Goal: Information Seeking & Learning: Check status

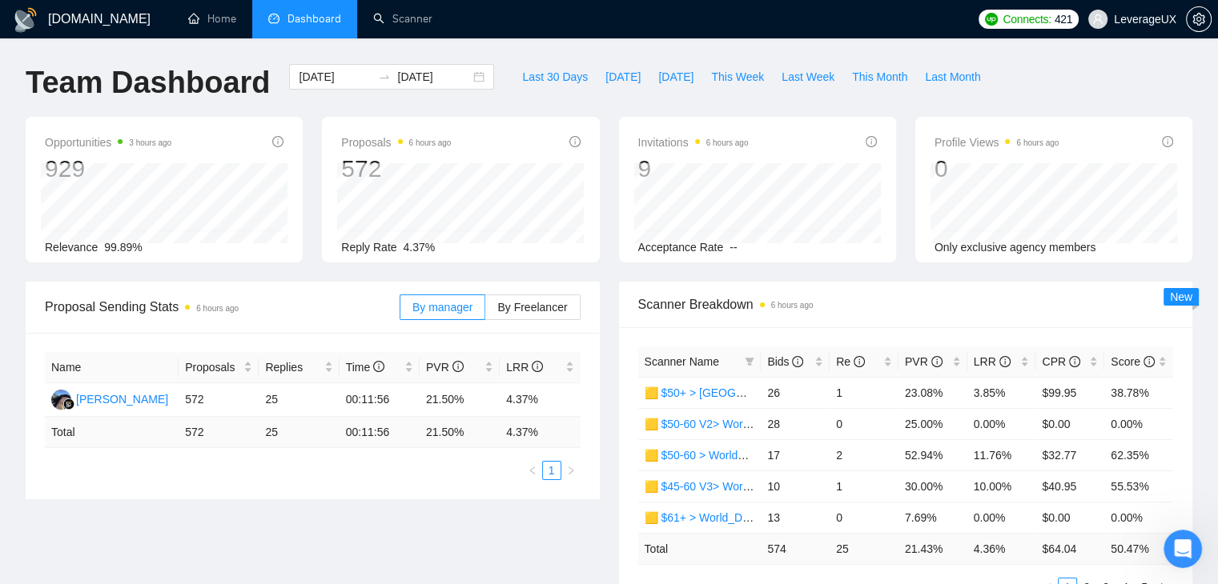
scroll to position [0, 26]
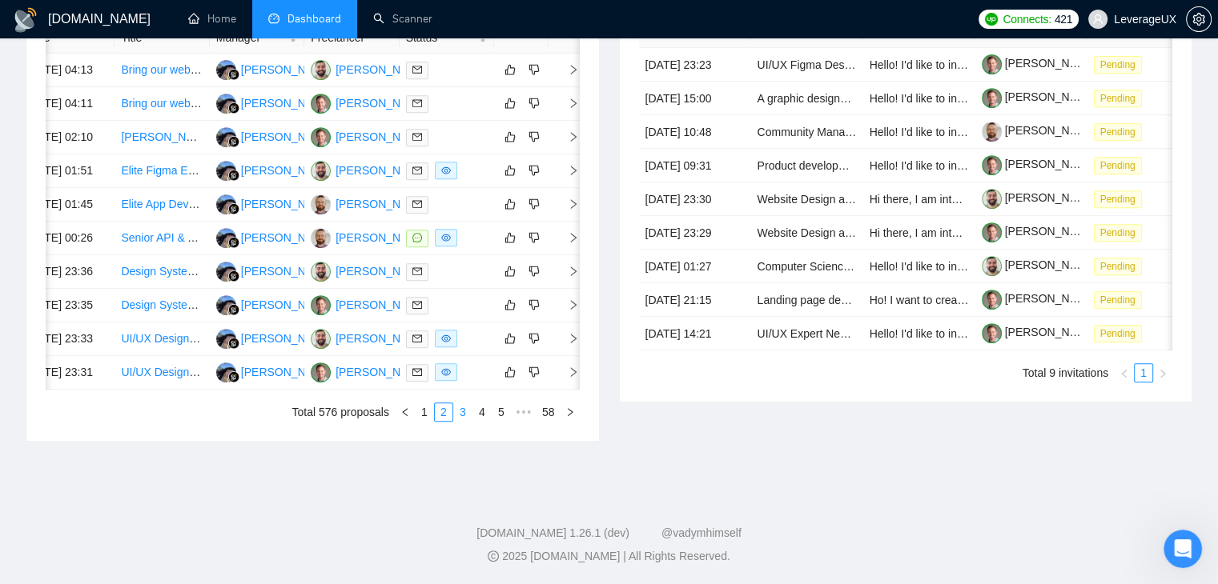
click at [464, 421] on link "3" at bounding box center [463, 413] width 18 height 18
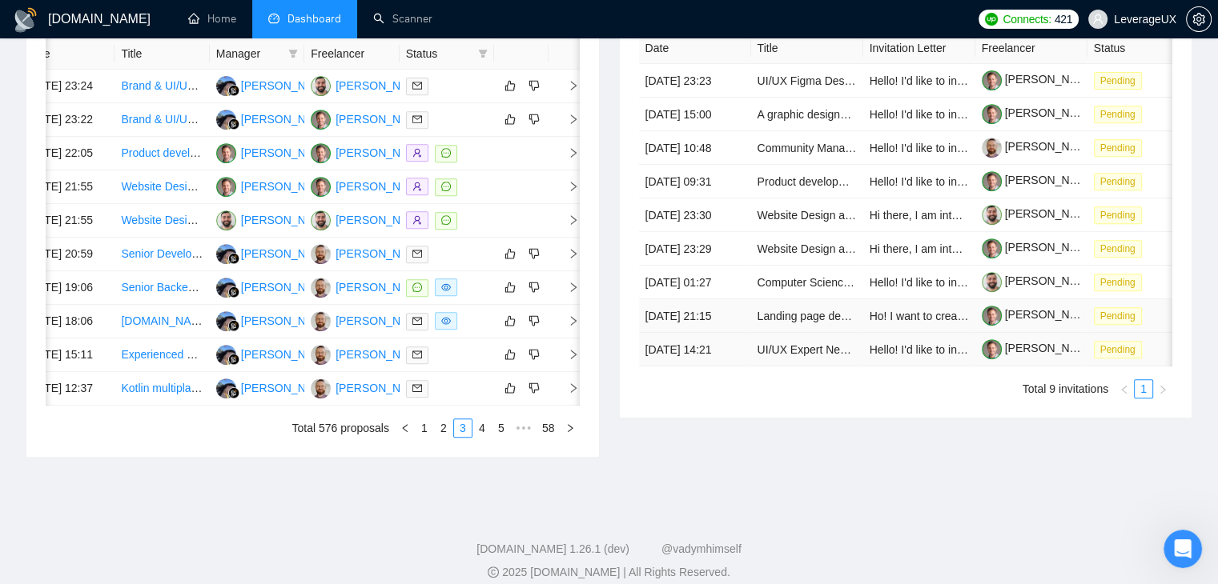
scroll to position [640, 0]
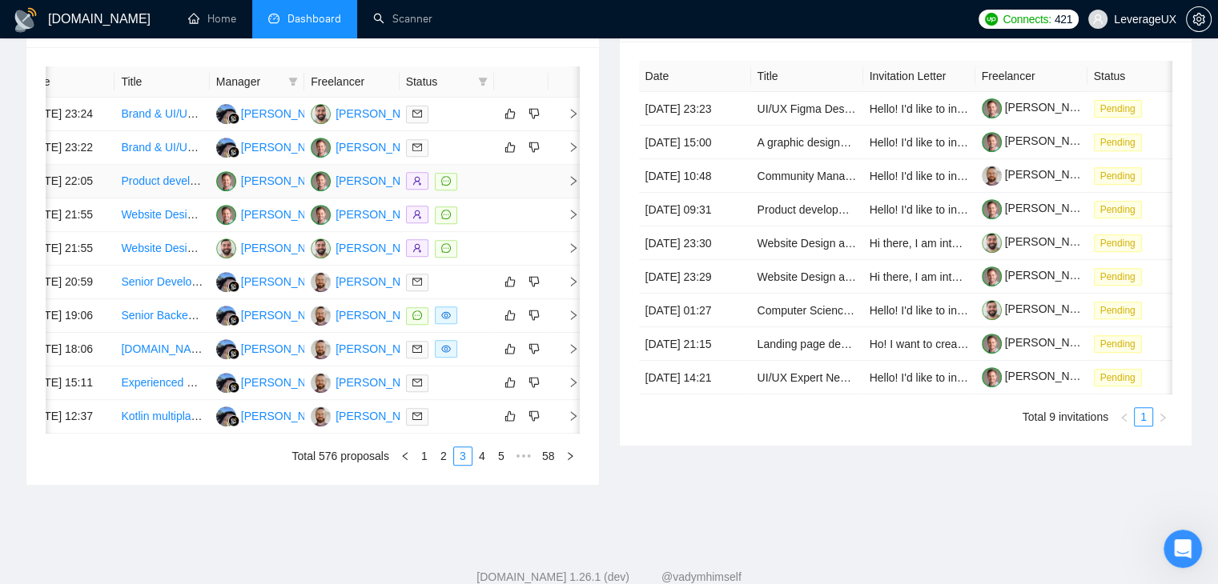
click at [574, 187] on icon "right" at bounding box center [573, 180] width 11 height 11
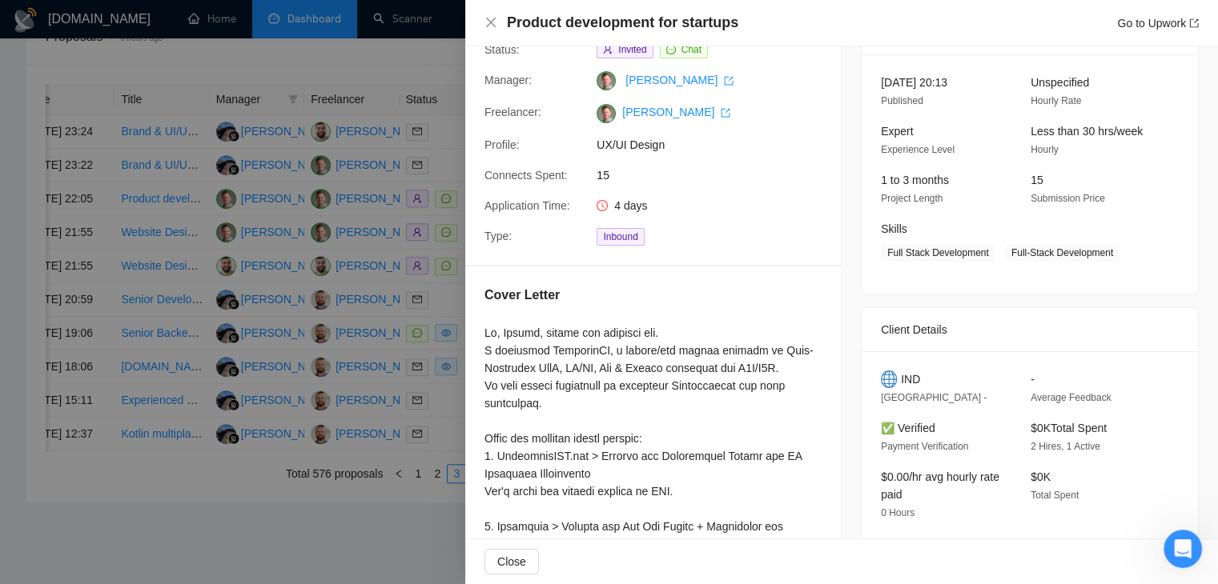
scroll to position [0, 0]
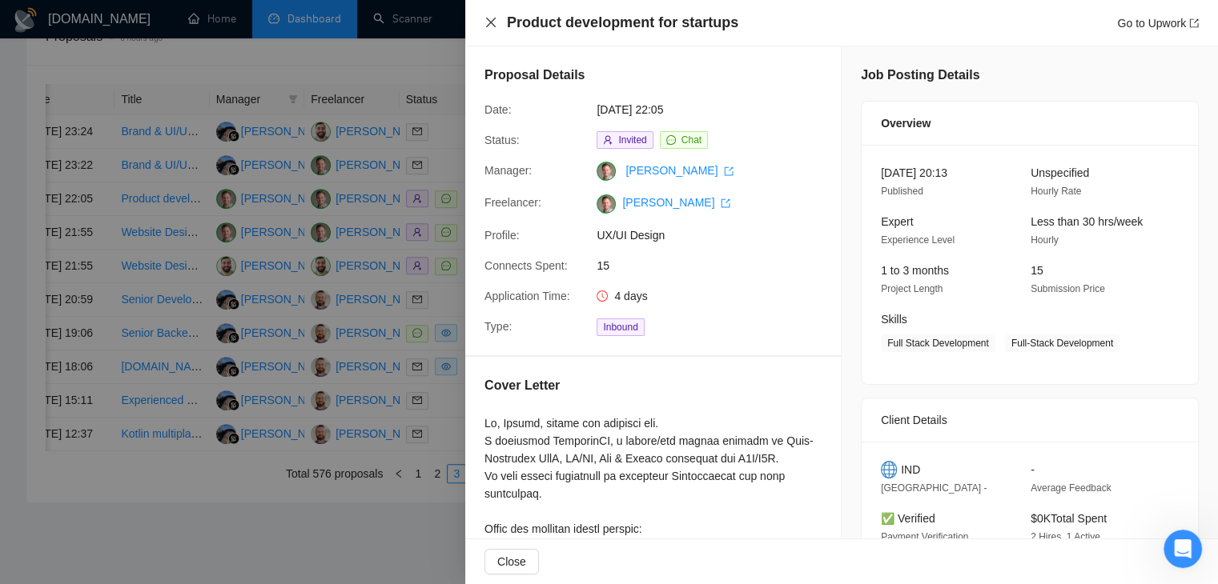
click at [494, 20] on icon "close" at bounding box center [490, 22] width 13 height 13
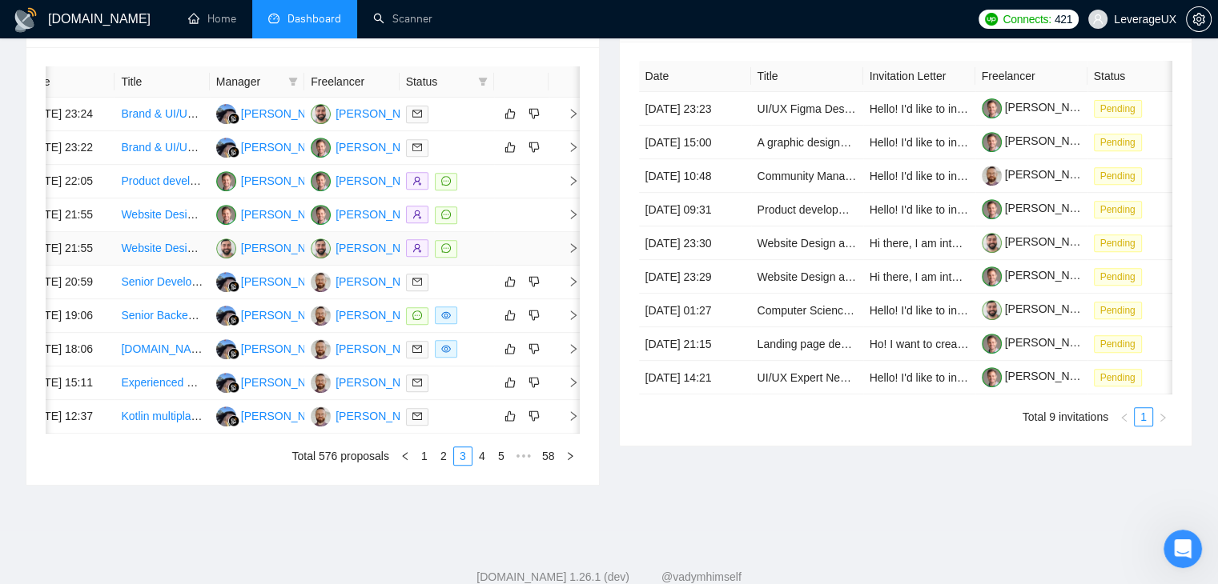
click at [571, 254] on icon "right" at bounding box center [573, 248] width 11 height 11
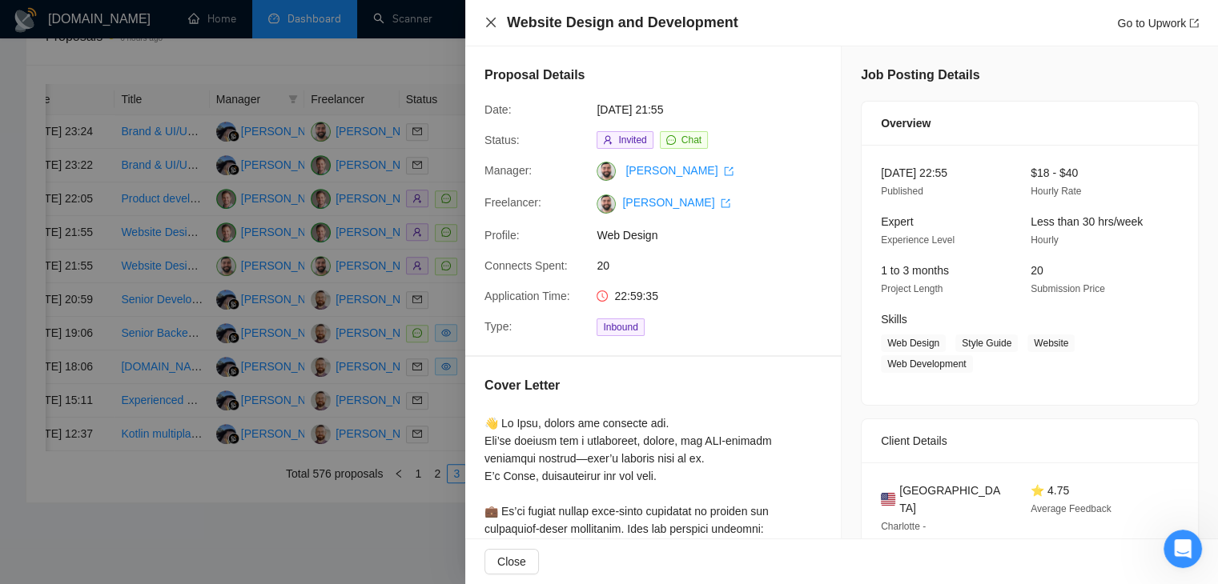
click at [485, 23] on icon "close" at bounding box center [490, 22] width 13 height 13
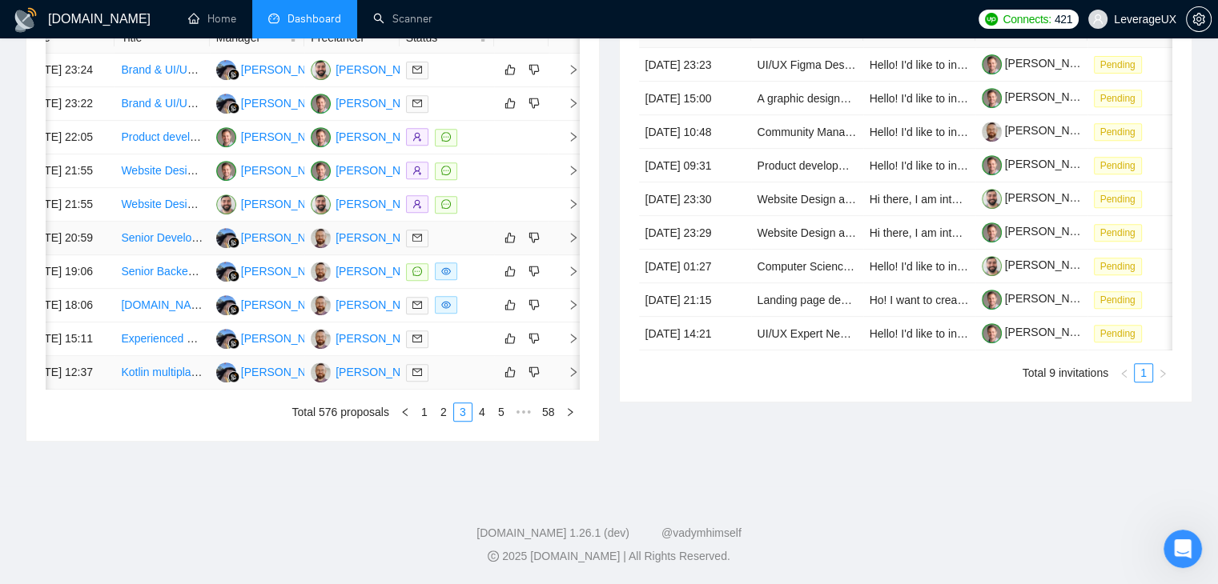
scroll to position [845, 0]
click at [440, 413] on link "2" at bounding box center [444, 413] width 18 height 18
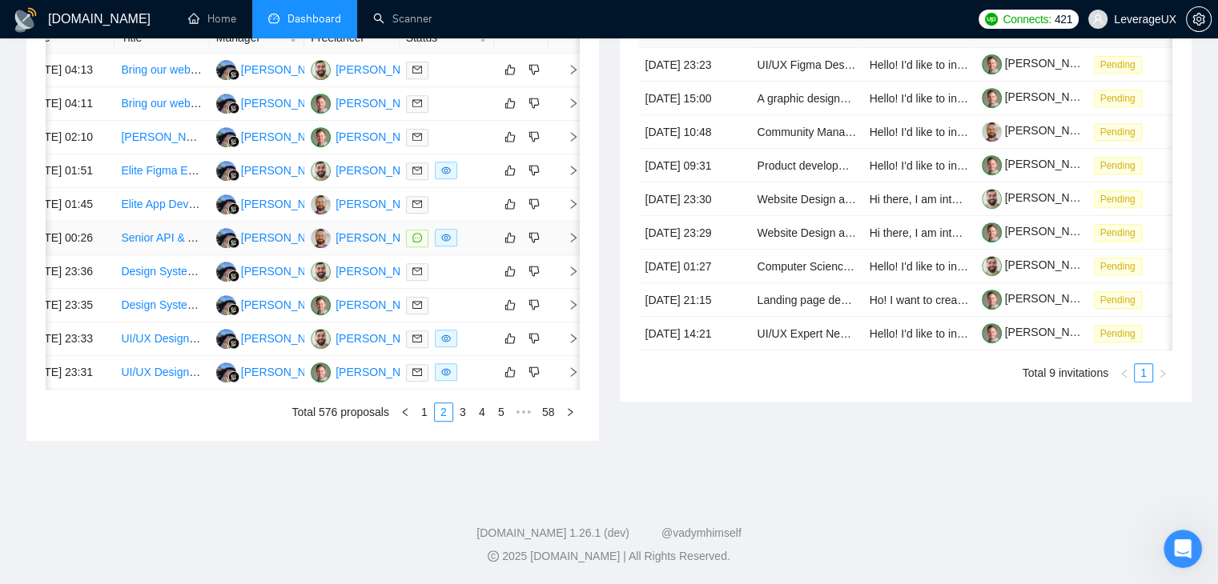
click at [571, 233] on icon "right" at bounding box center [574, 238] width 6 height 10
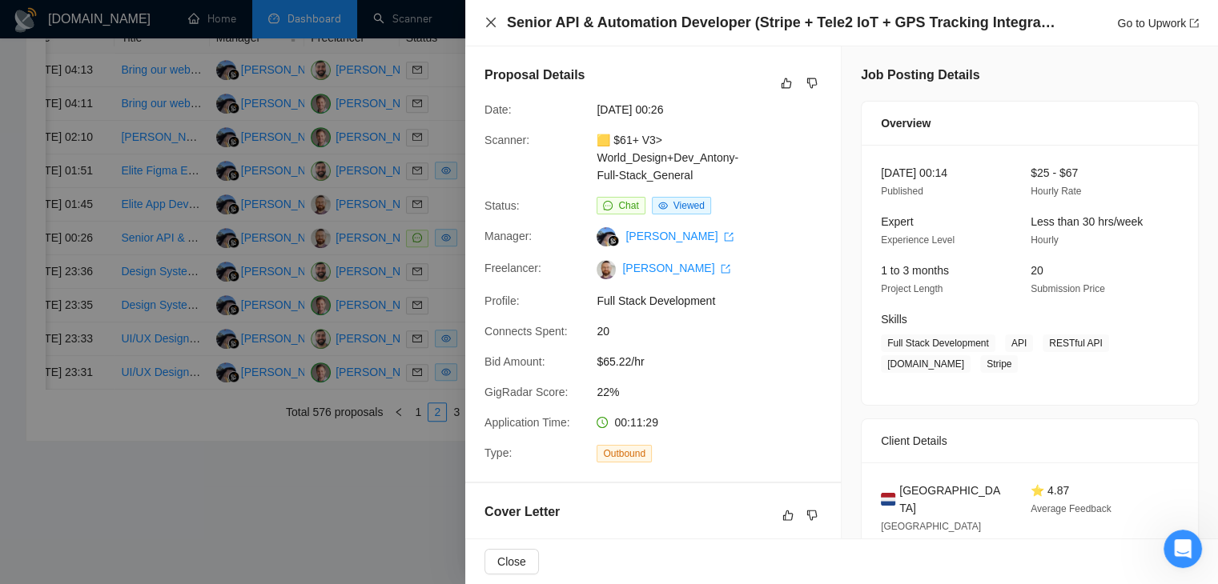
click at [494, 24] on icon "close" at bounding box center [490, 22] width 13 height 13
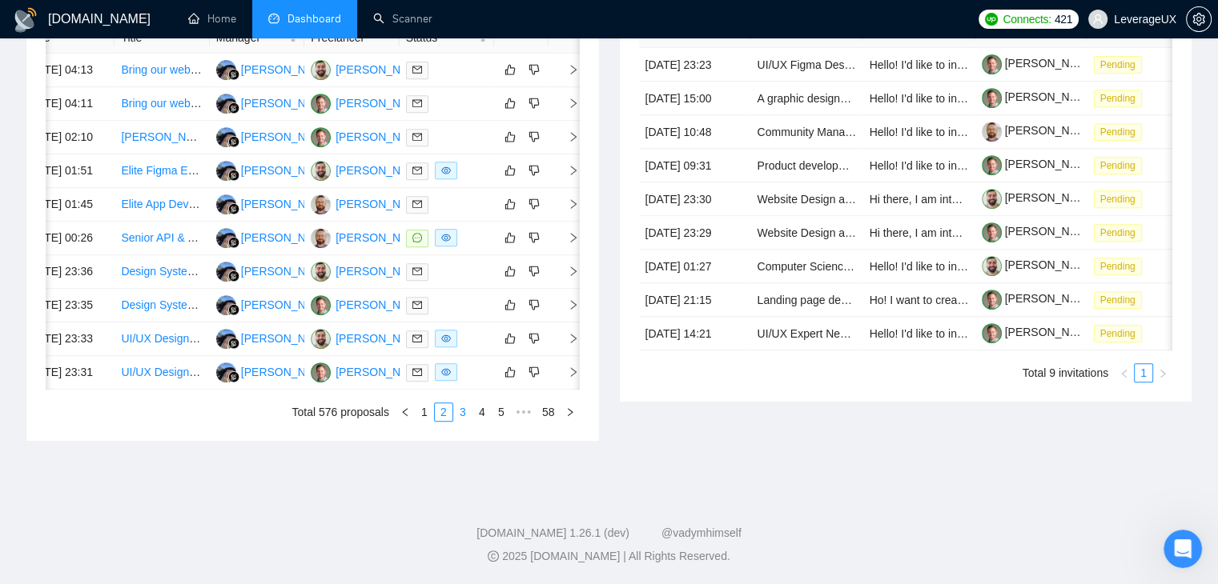
click at [464, 414] on link "3" at bounding box center [463, 413] width 18 height 18
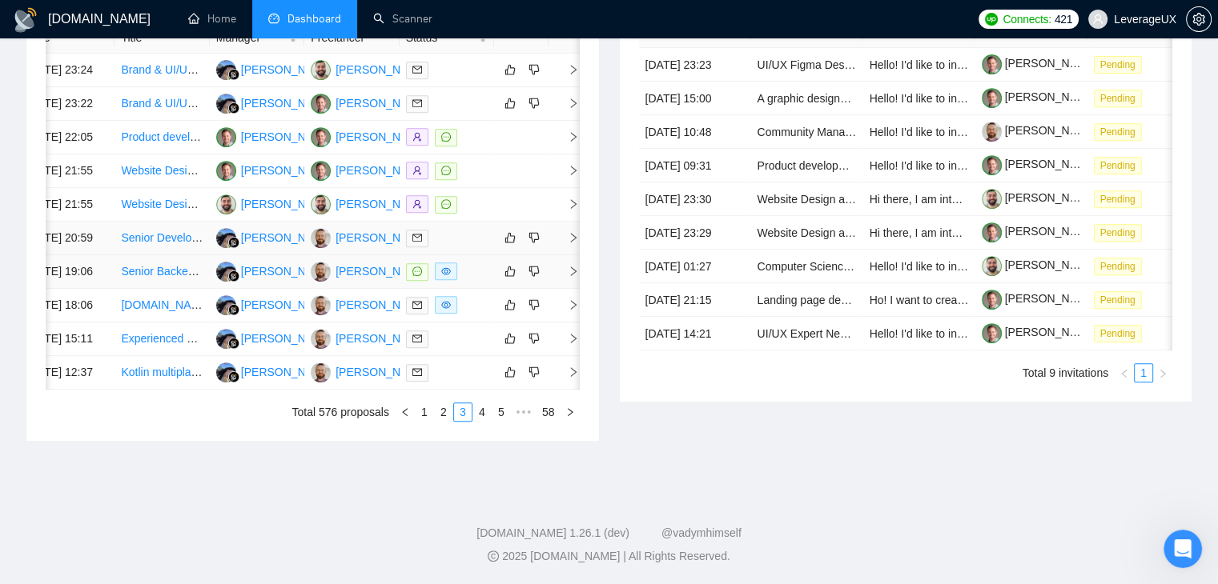
scroll to position [685, 0]
click at [576, 143] on icon "right" at bounding box center [573, 136] width 11 height 11
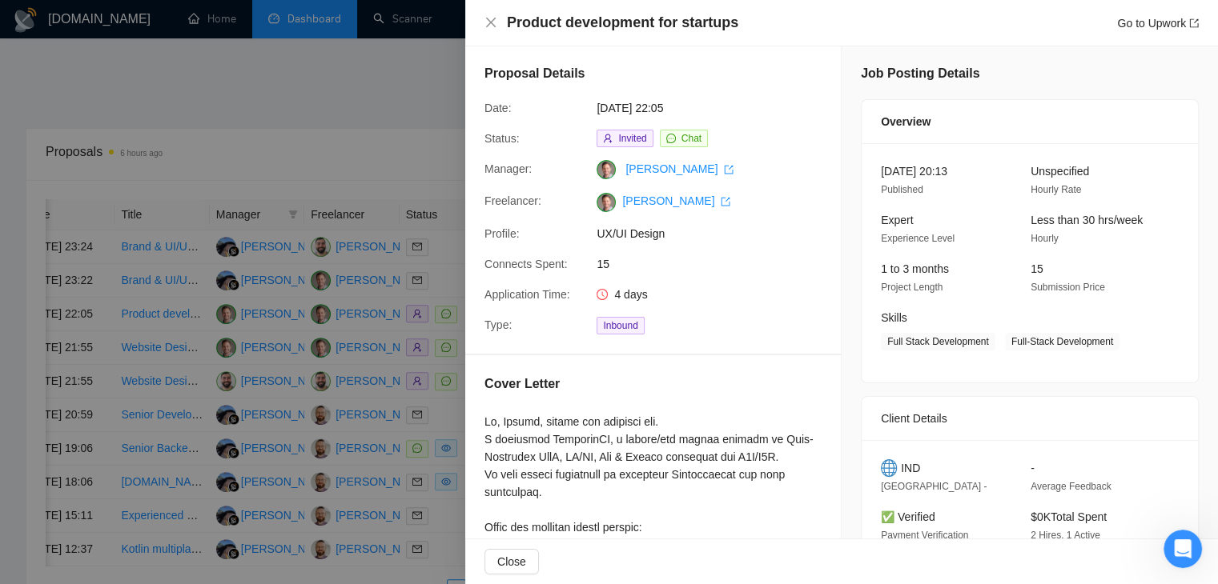
scroll to position [0, 0]
click at [490, 23] on icon "close" at bounding box center [491, 23] width 10 height 10
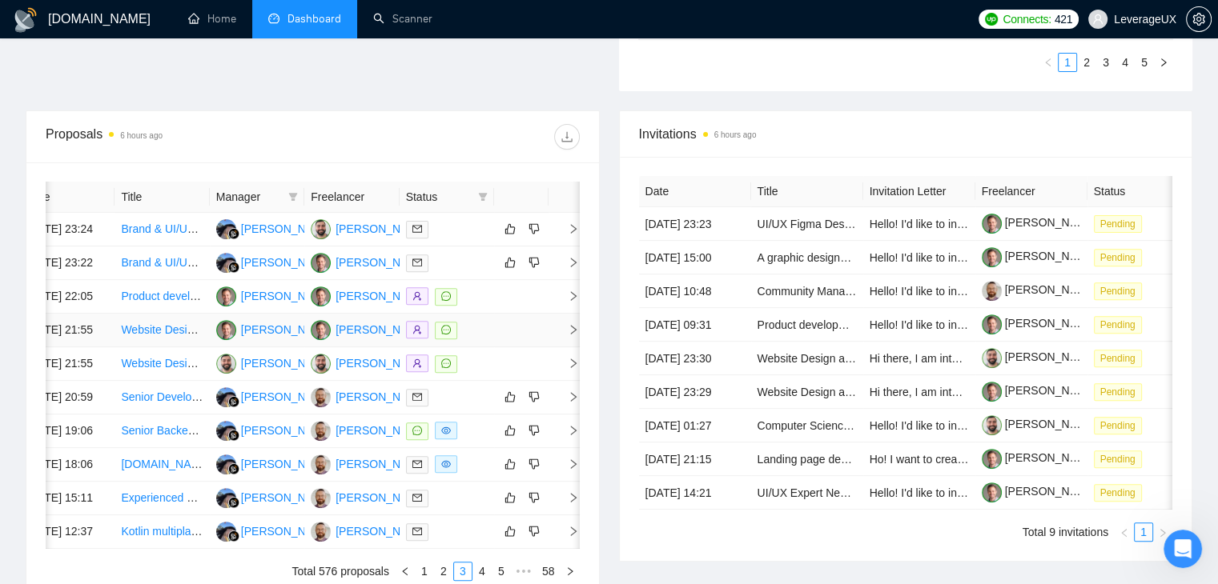
click at [565, 335] on span "right" at bounding box center [567, 329] width 24 height 11
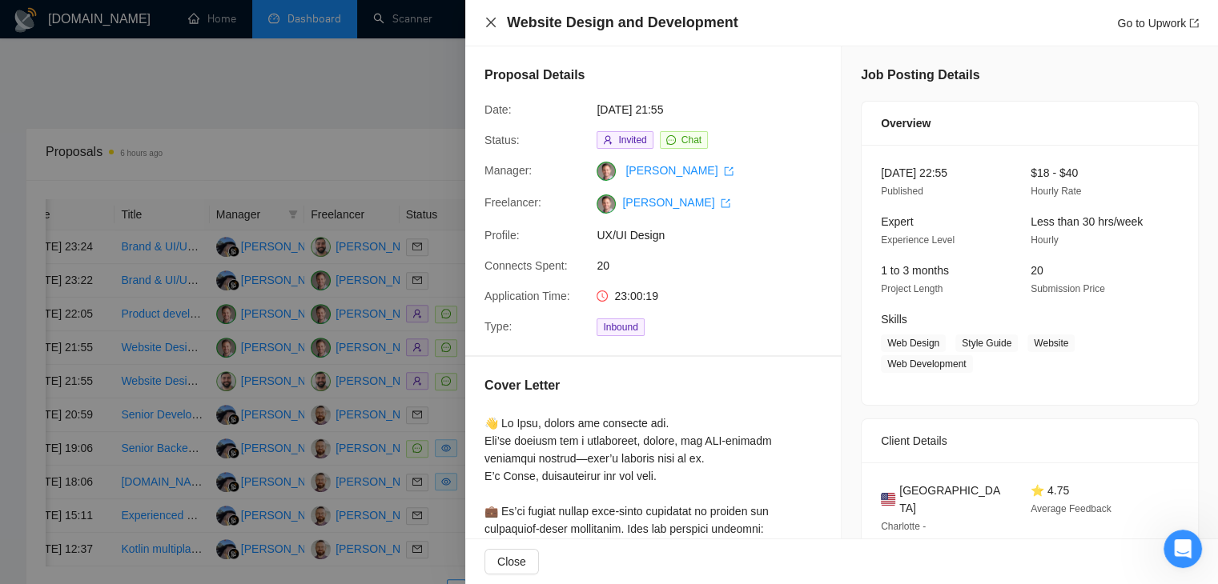
click at [496, 18] on icon "close" at bounding box center [490, 22] width 13 height 13
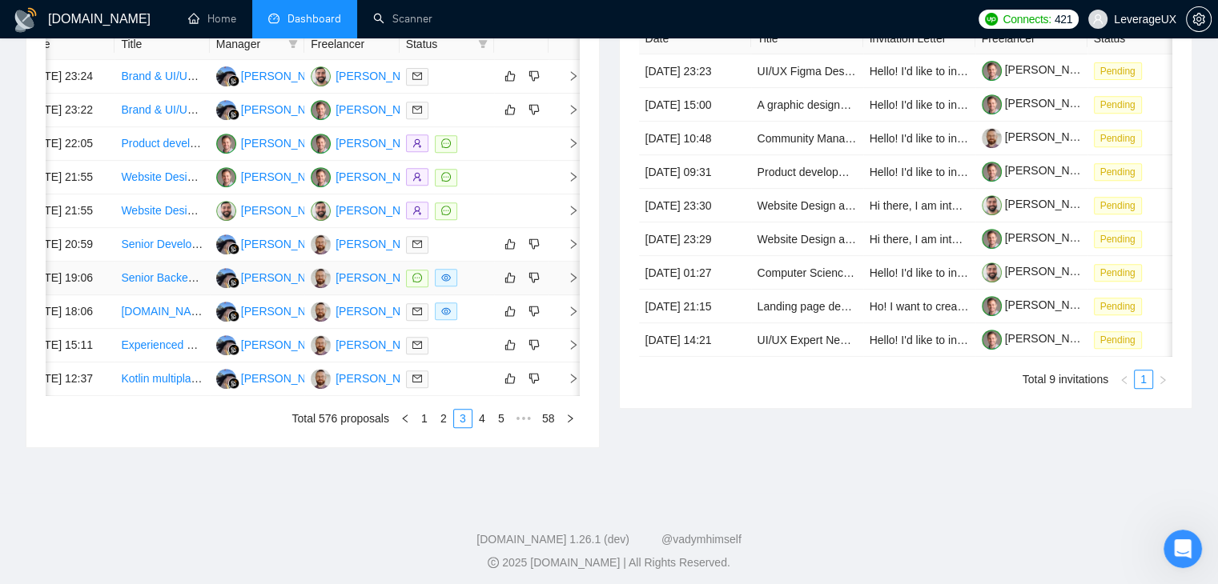
scroll to position [685, 0]
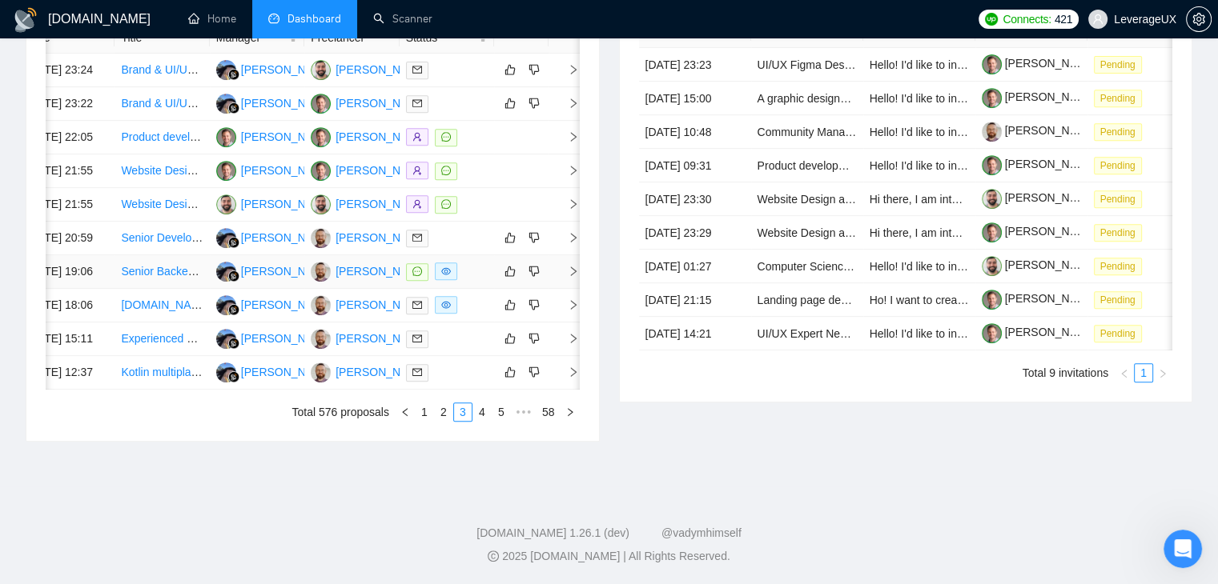
click at [573, 277] on icon "right" at bounding box center [573, 271] width 11 height 11
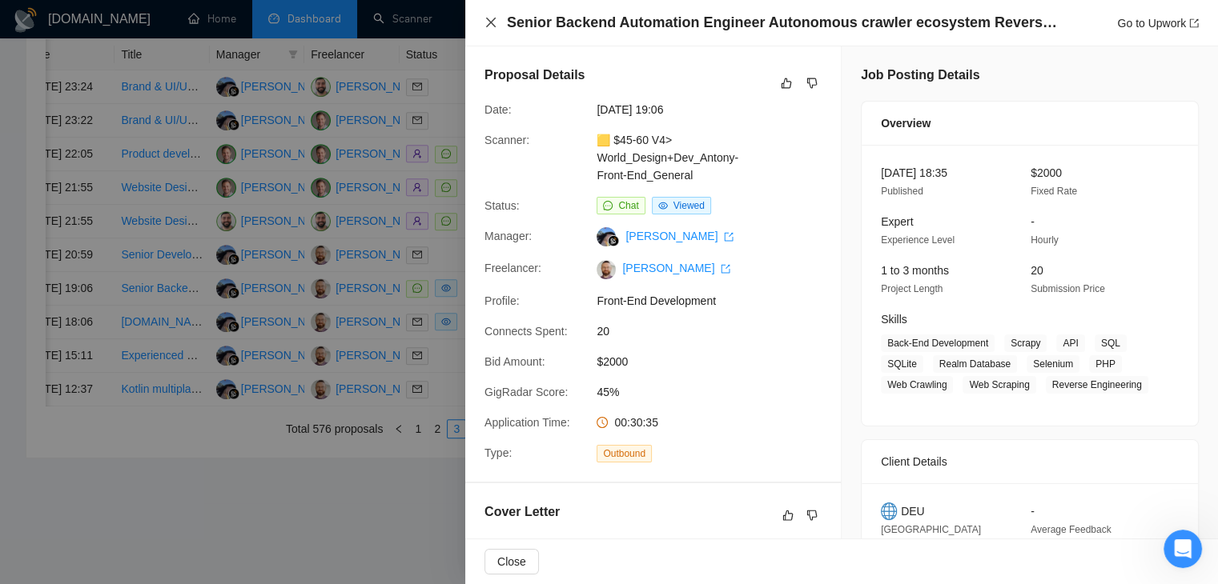
click at [496, 28] on icon "close" at bounding box center [490, 22] width 13 height 13
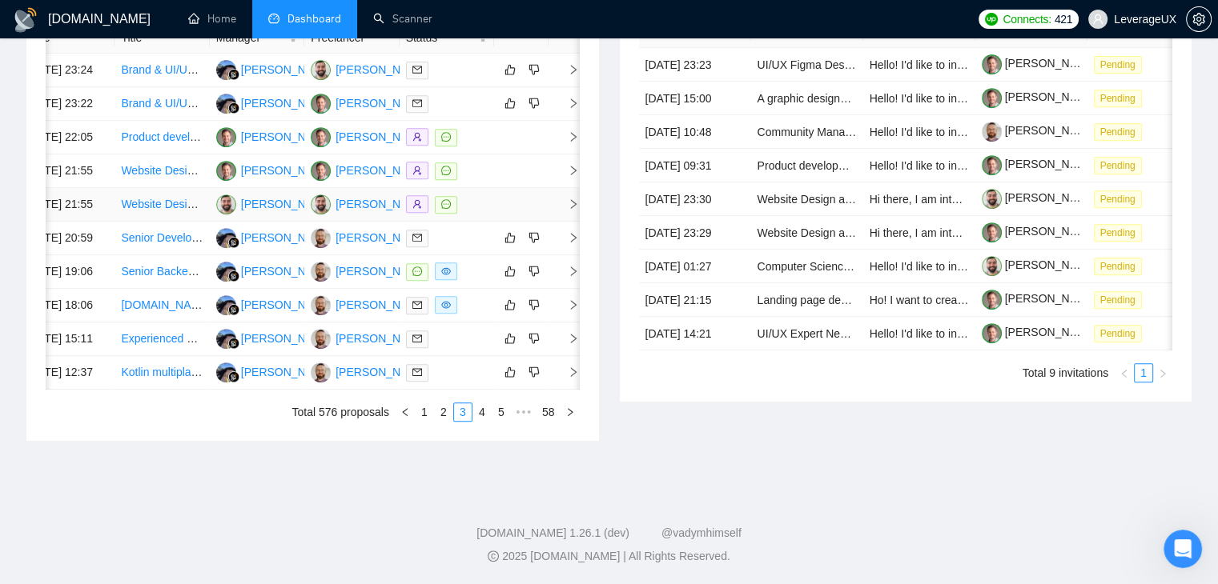
click at [575, 210] on icon "right" at bounding box center [573, 204] width 11 height 11
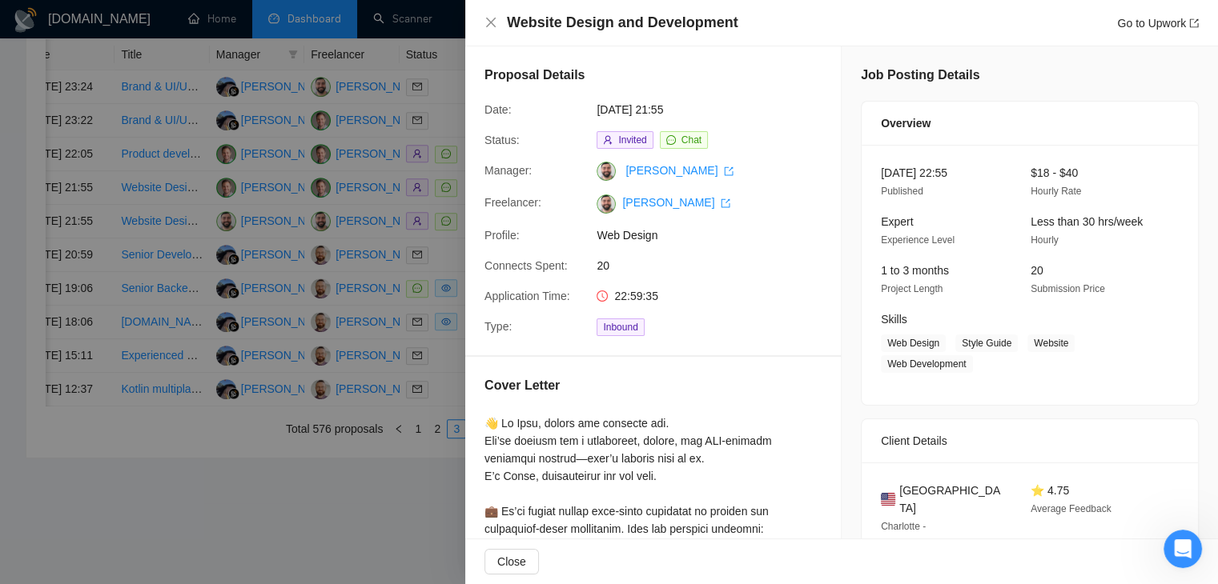
click at [493, 14] on div "Website Design and Development Go to Upwork" at bounding box center [841, 23] width 714 height 20
click at [487, 22] on icon "close" at bounding box center [490, 22] width 13 height 13
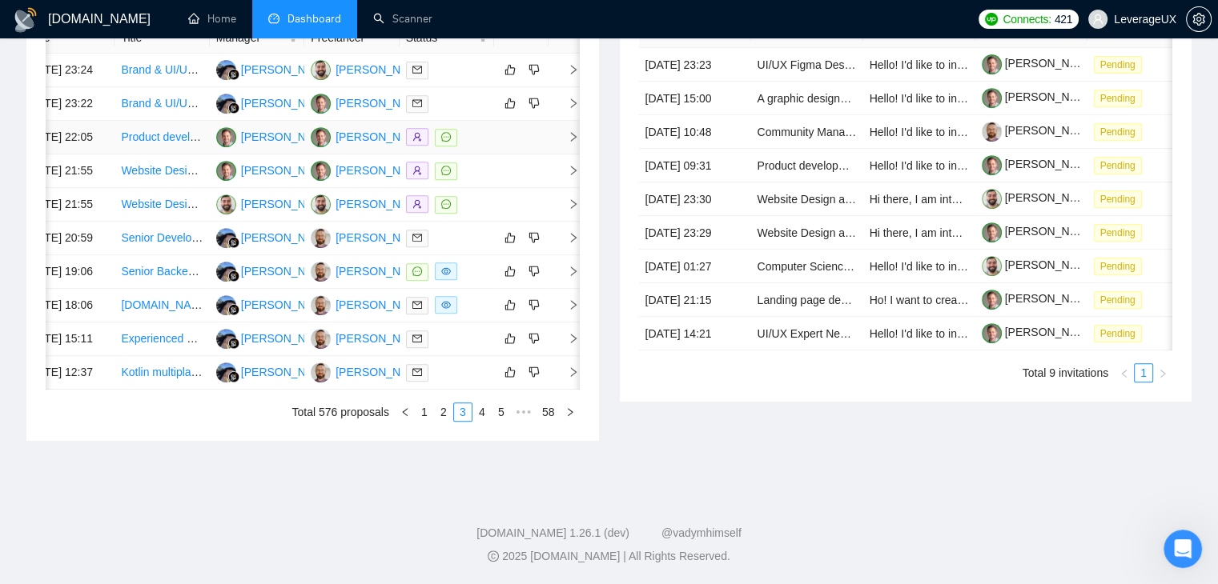
click at [572, 143] on icon "right" at bounding box center [573, 136] width 11 height 11
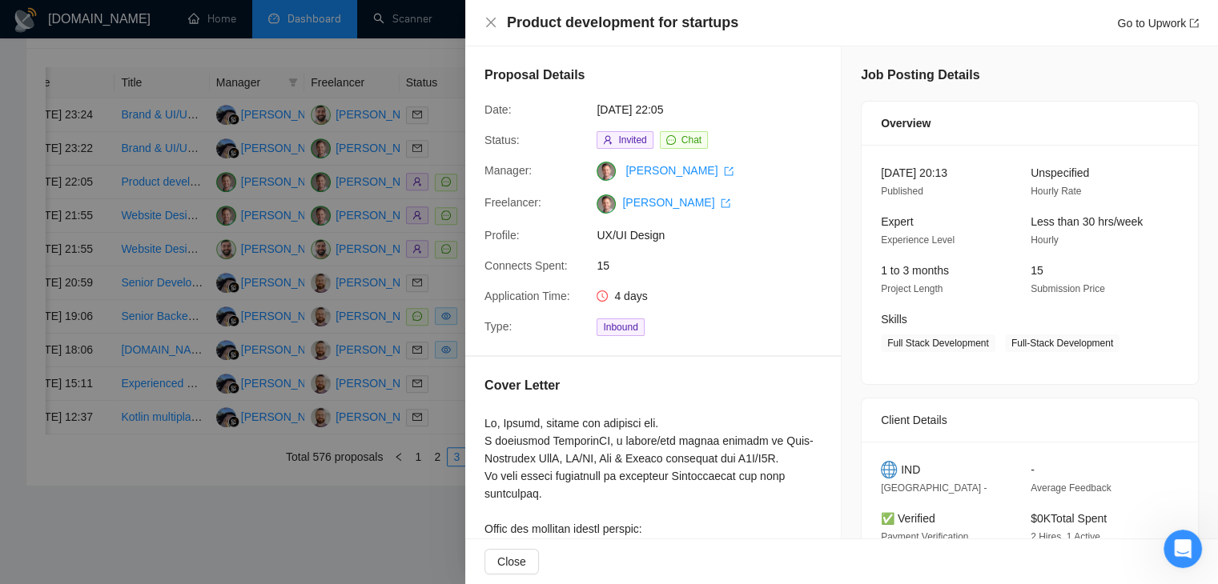
scroll to position [765, 0]
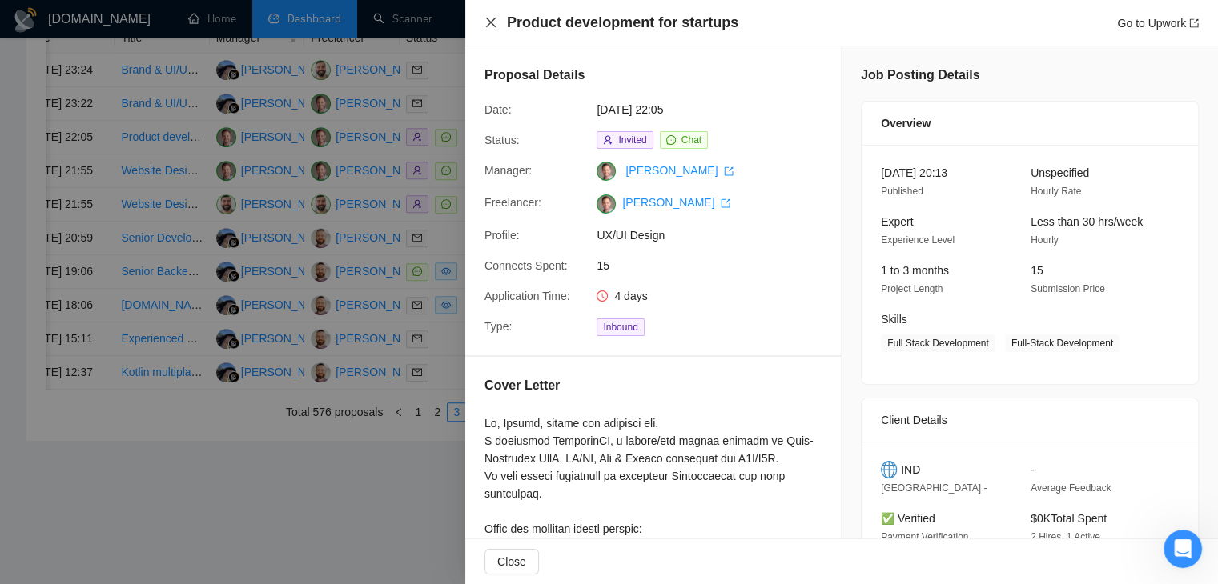
click at [488, 23] on icon "close" at bounding box center [490, 22] width 13 height 13
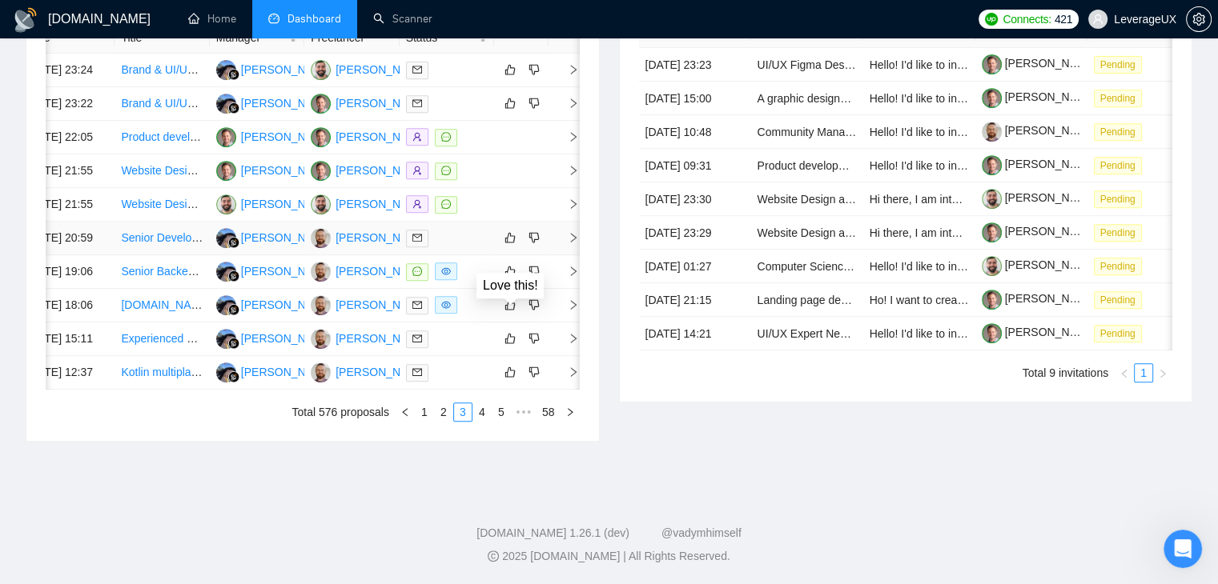
scroll to position [685, 0]
click at [572, 276] on icon "right" at bounding box center [574, 272] width 6 height 10
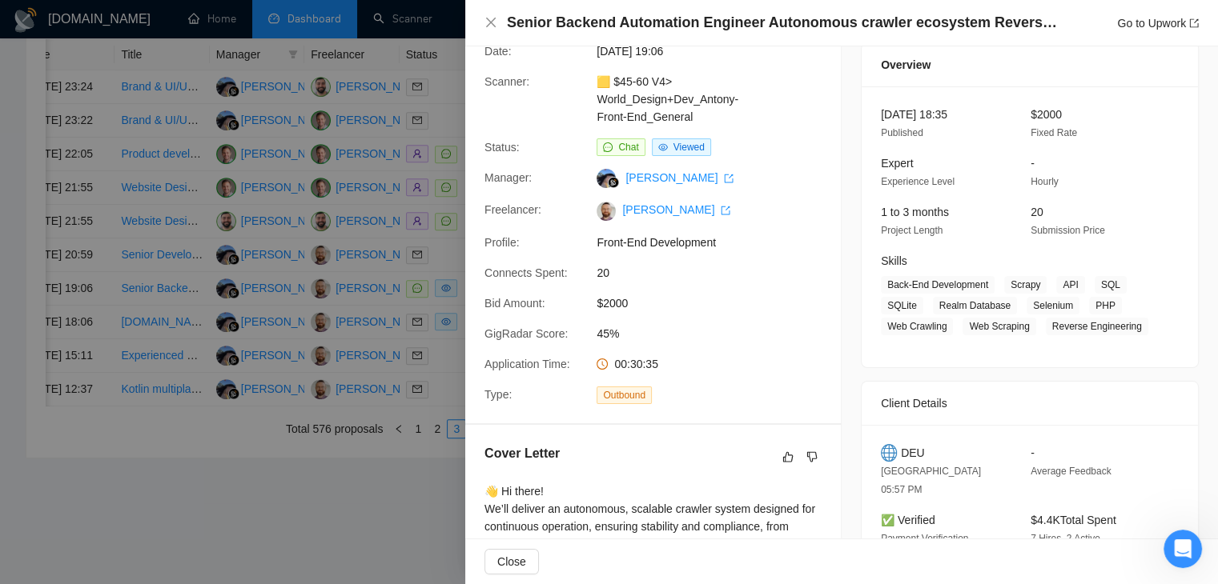
scroll to position [0, 0]
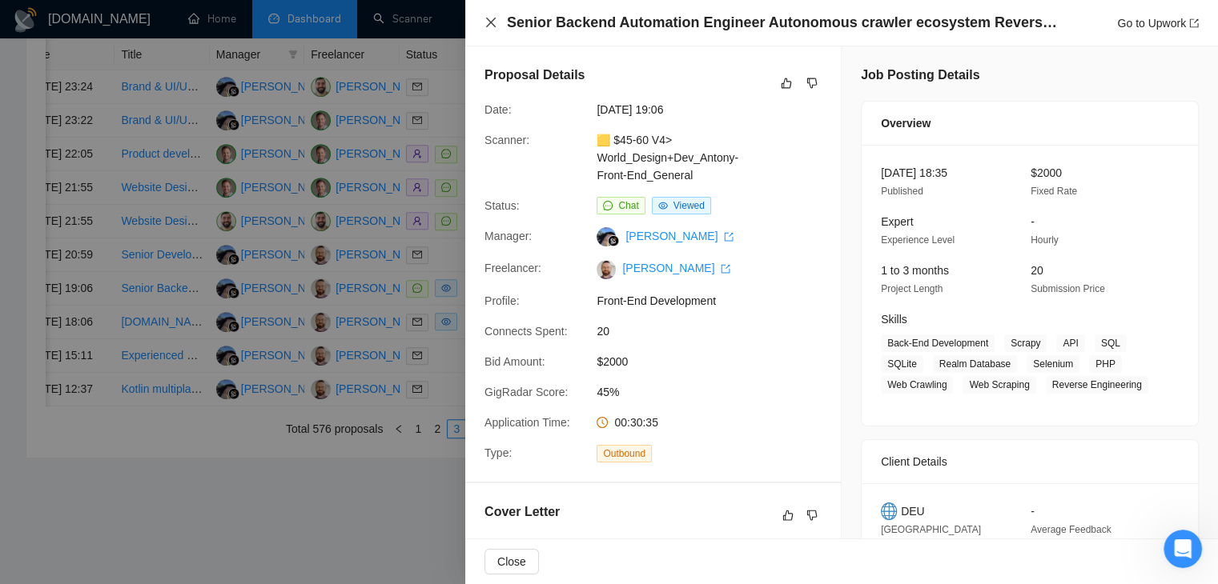
click at [487, 24] on icon "close" at bounding box center [490, 22] width 13 height 13
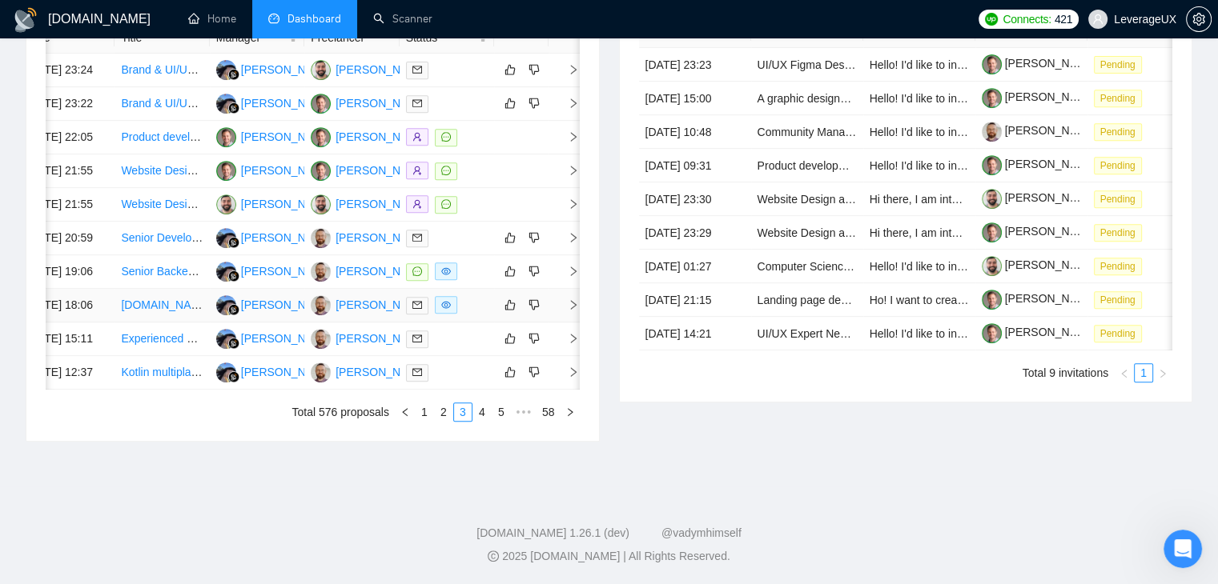
scroll to position [765, 0]
click at [447, 421] on link "2" at bounding box center [444, 413] width 18 height 18
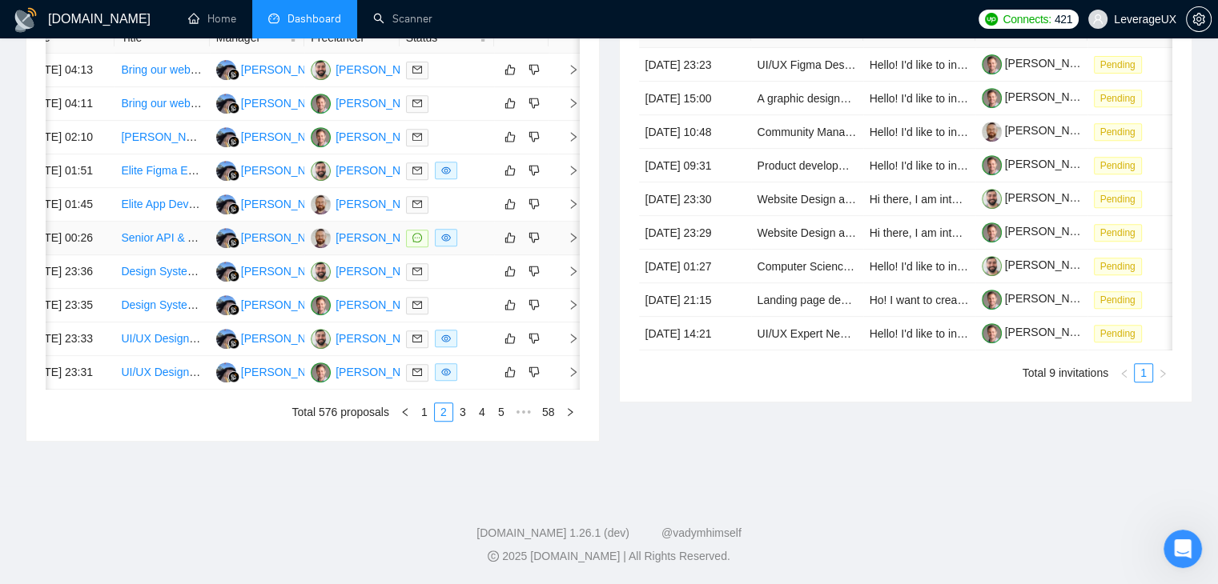
click at [569, 241] on icon "right" at bounding box center [573, 237] width 11 height 11
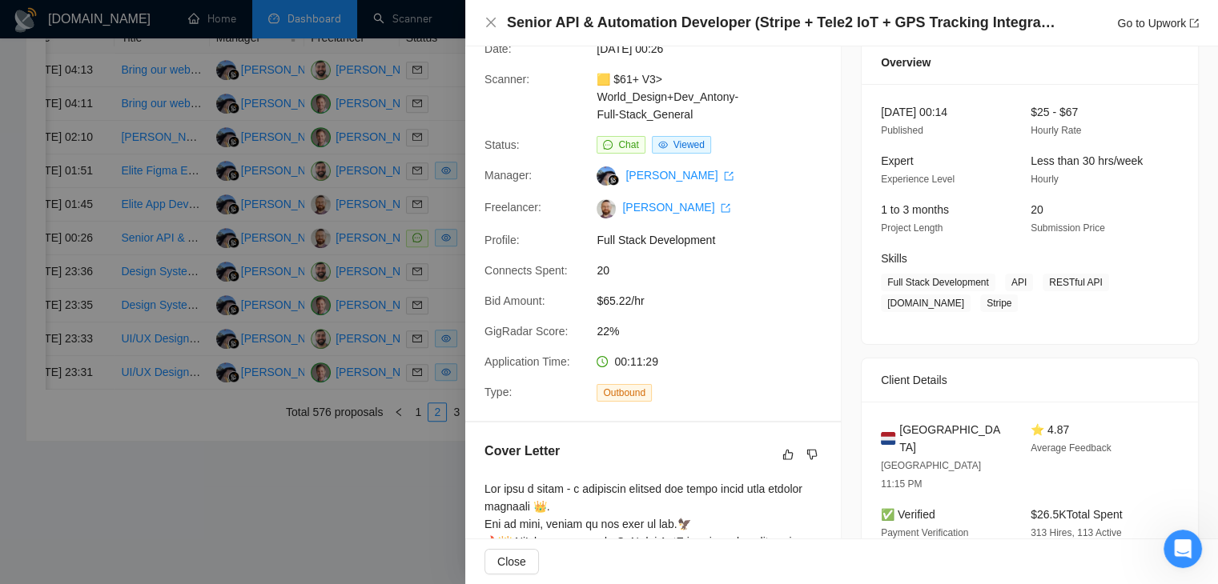
scroll to position [0, 0]
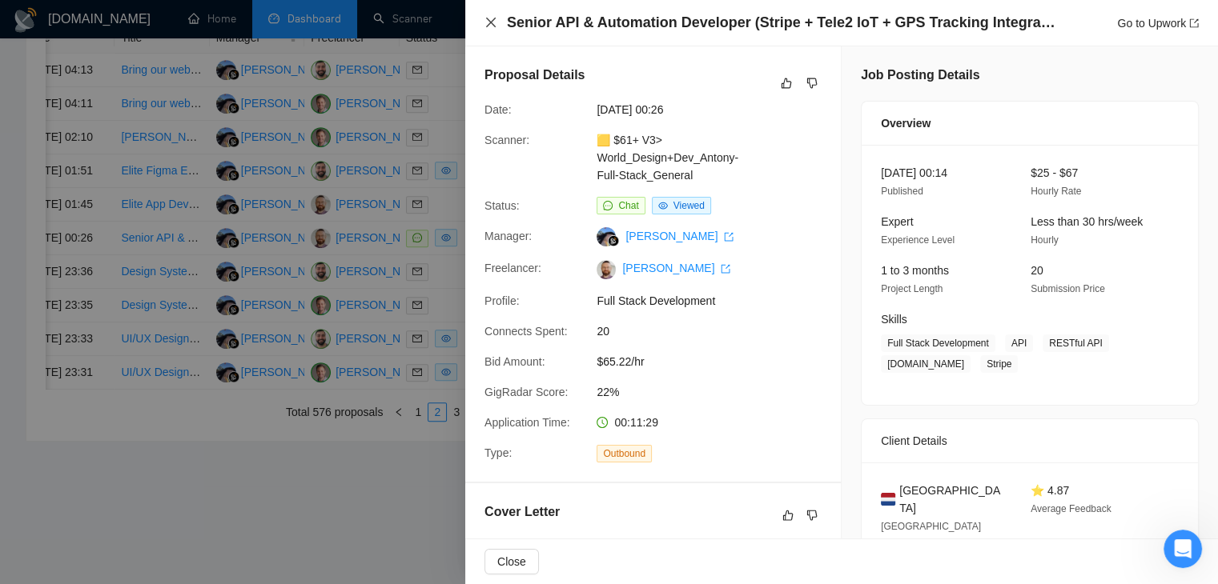
click at [491, 19] on icon "close" at bounding box center [490, 22] width 13 height 13
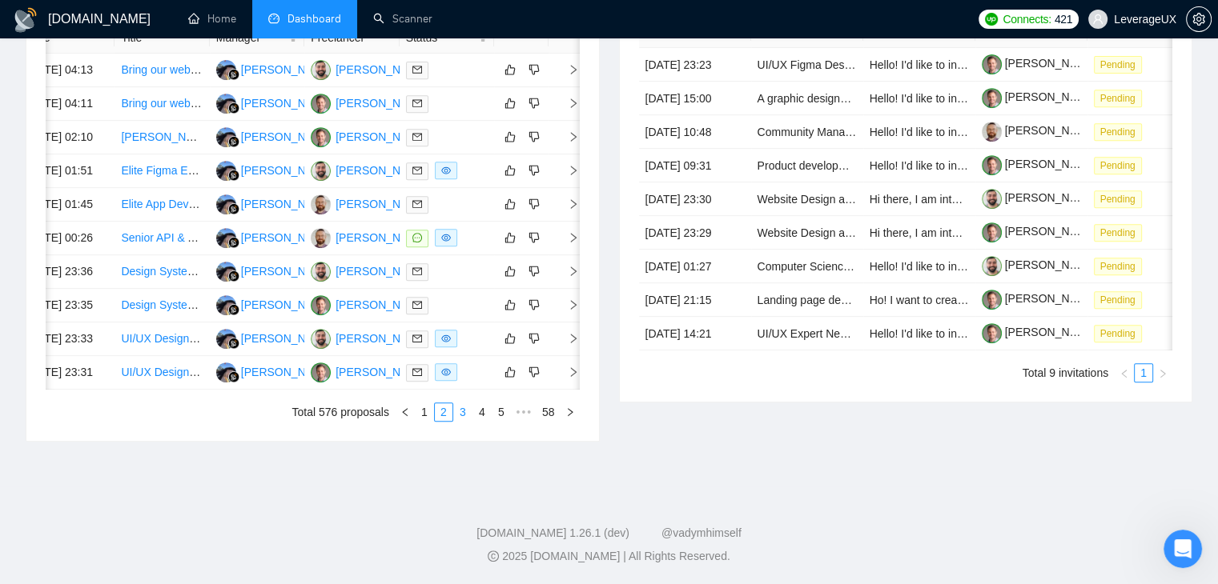
click at [469, 421] on link "3" at bounding box center [463, 413] width 18 height 18
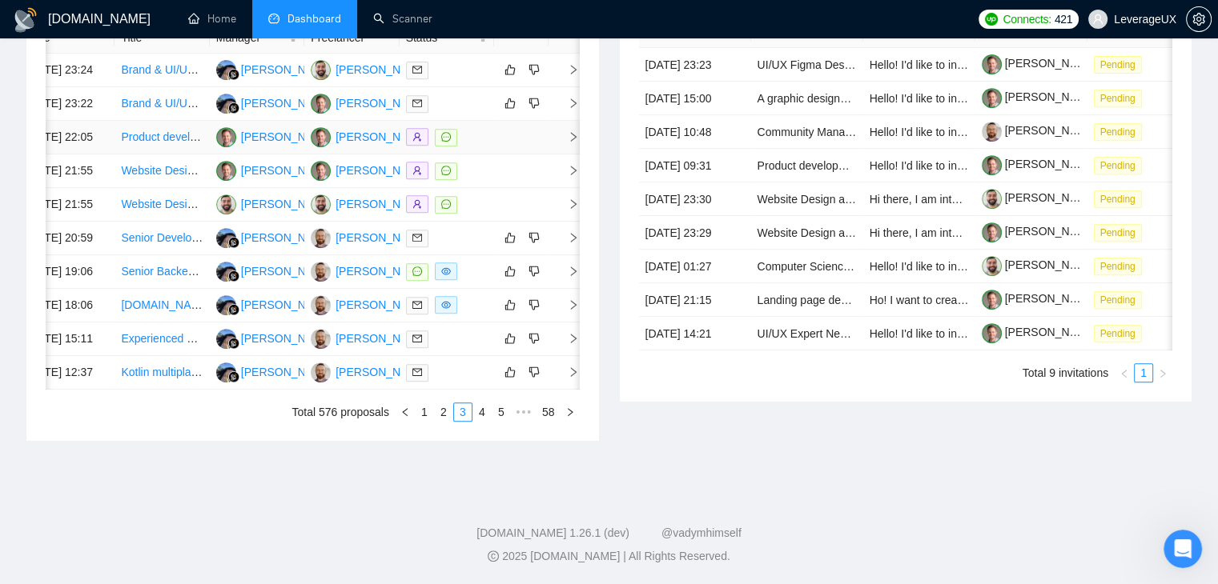
click at [574, 131] on icon "right" at bounding box center [573, 136] width 11 height 11
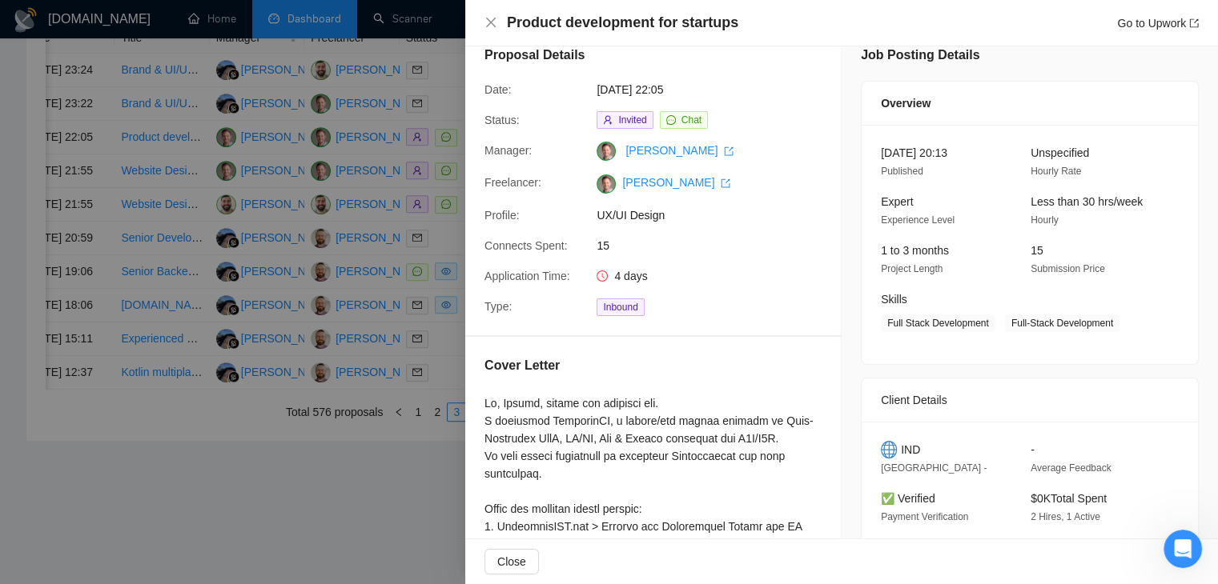
scroll to position [80, 0]
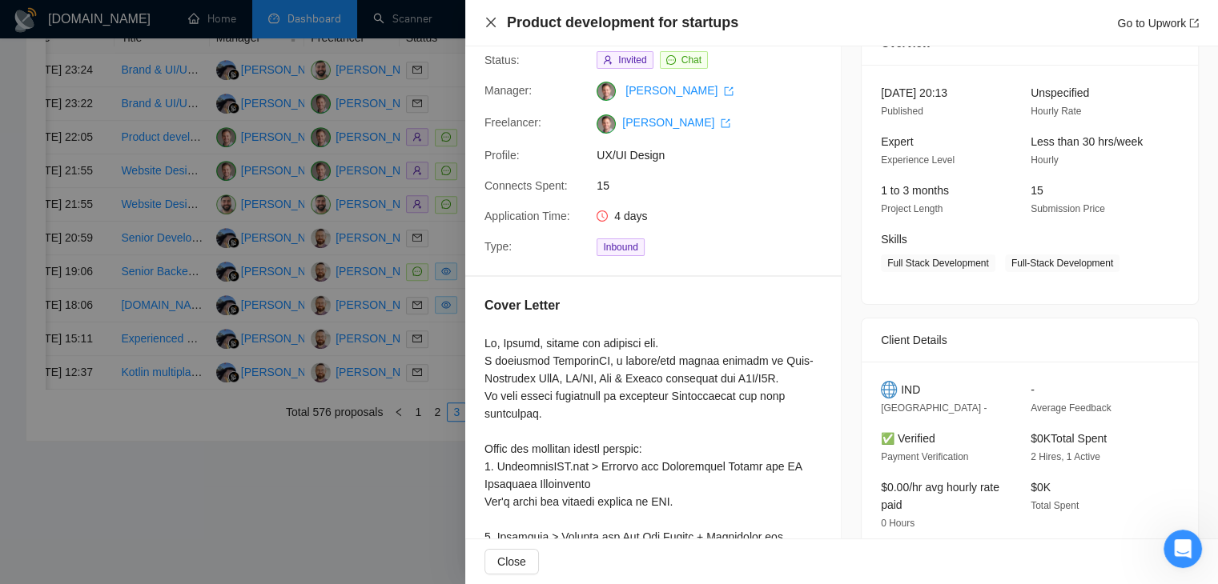
click at [490, 25] on icon "close" at bounding box center [490, 22] width 13 height 13
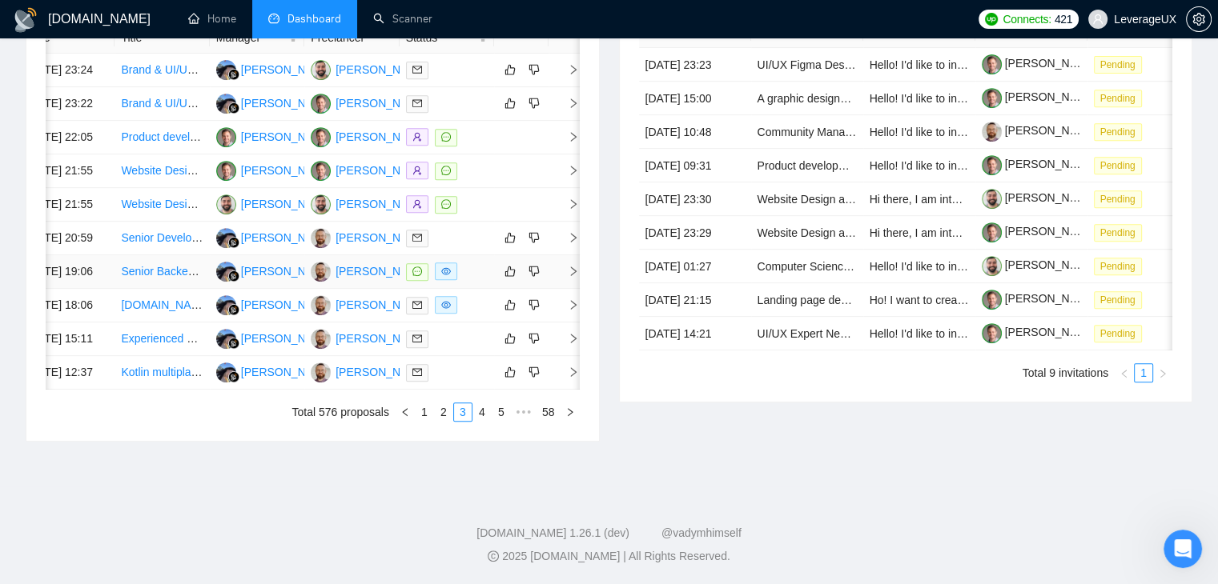
click at [570, 277] on icon "right" at bounding box center [573, 271] width 11 height 11
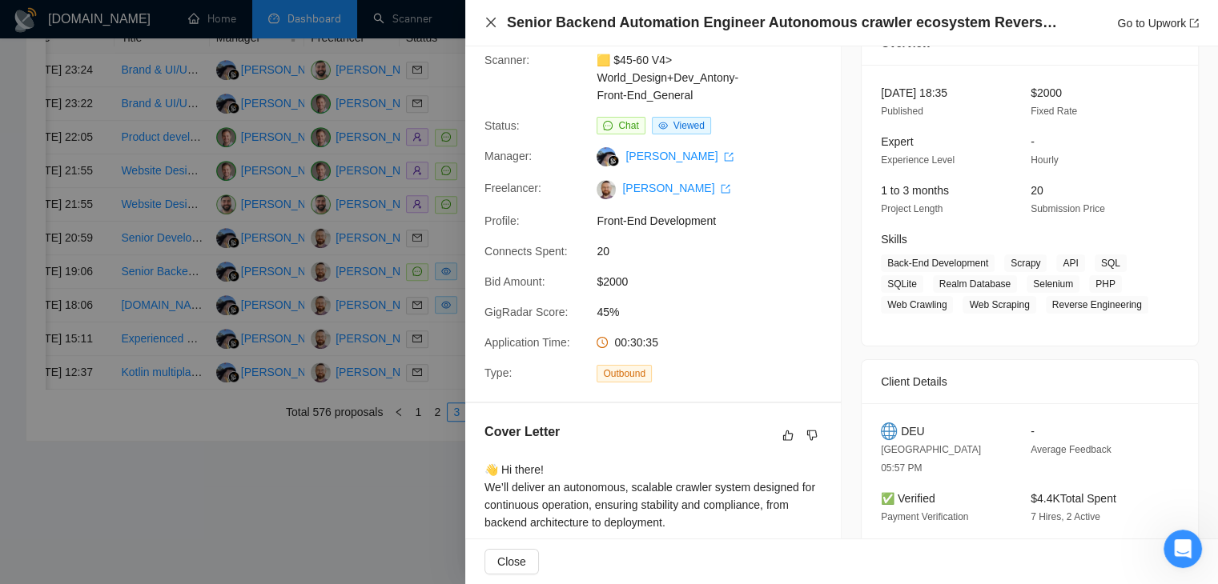
click at [490, 23] on icon "close" at bounding box center [491, 23] width 10 height 10
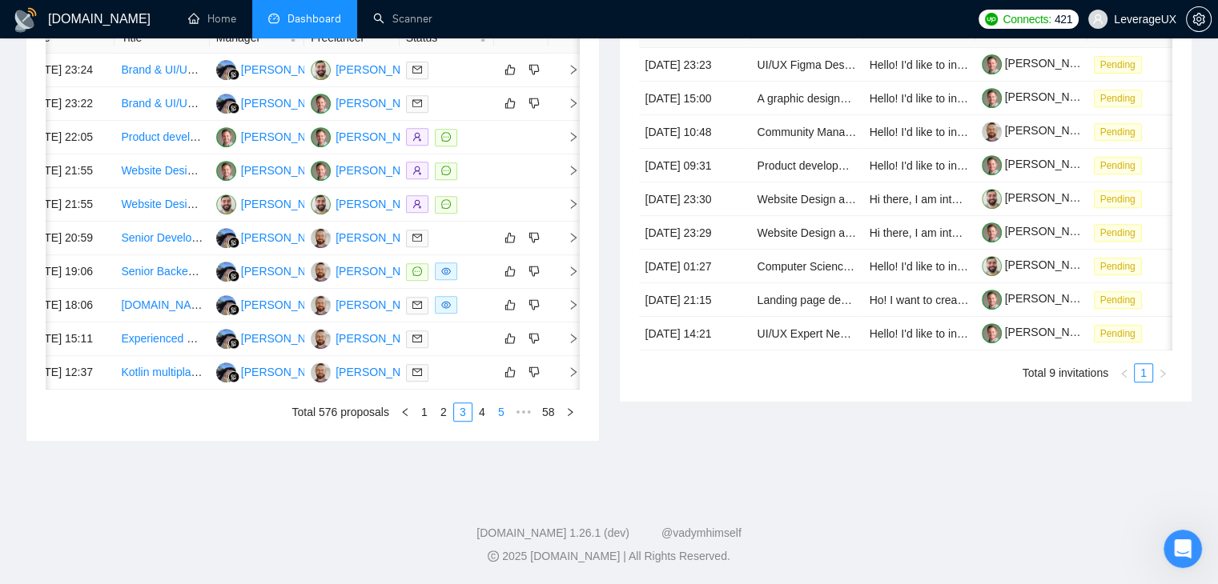
click at [477, 421] on link "4" at bounding box center [482, 413] width 18 height 18
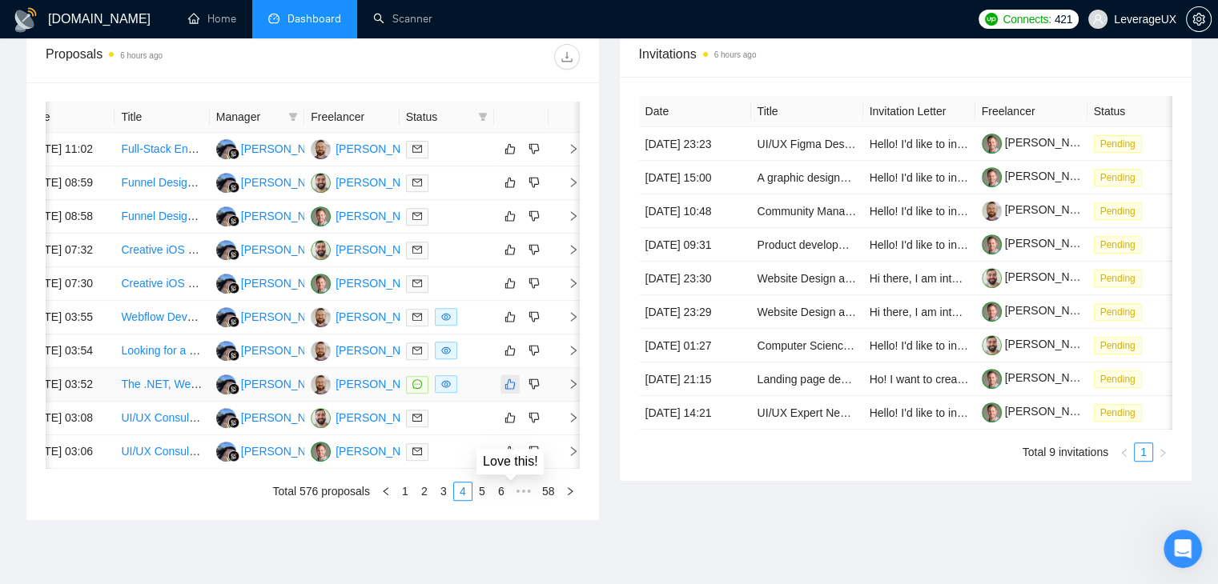
scroll to position [765, 0]
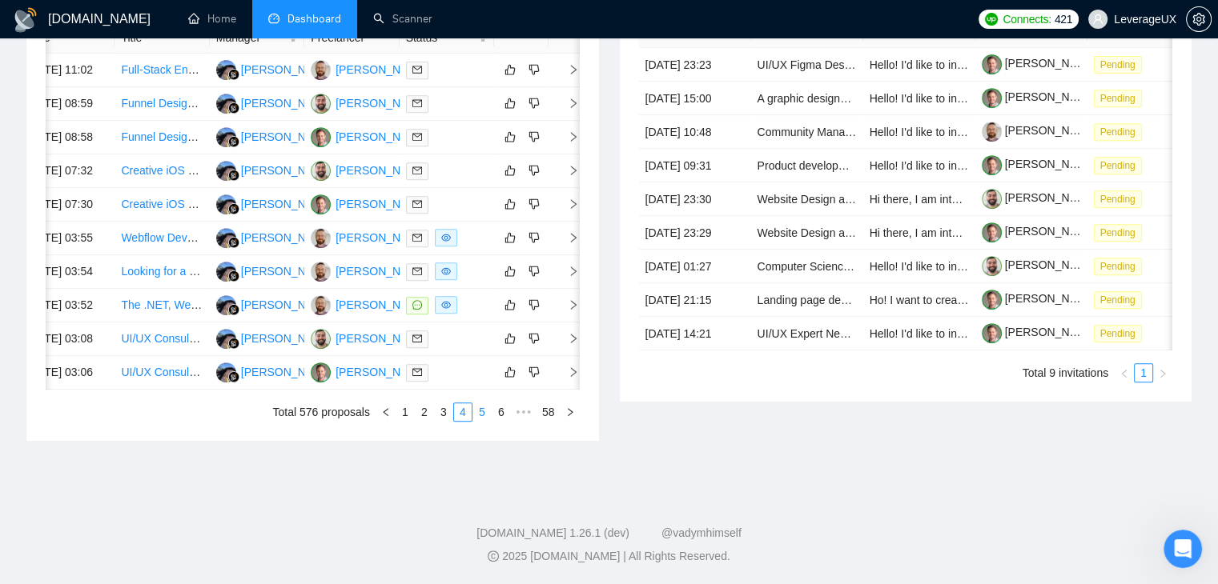
click at [488, 421] on link "5" at bounding box center [482, 413] width 18 height 18
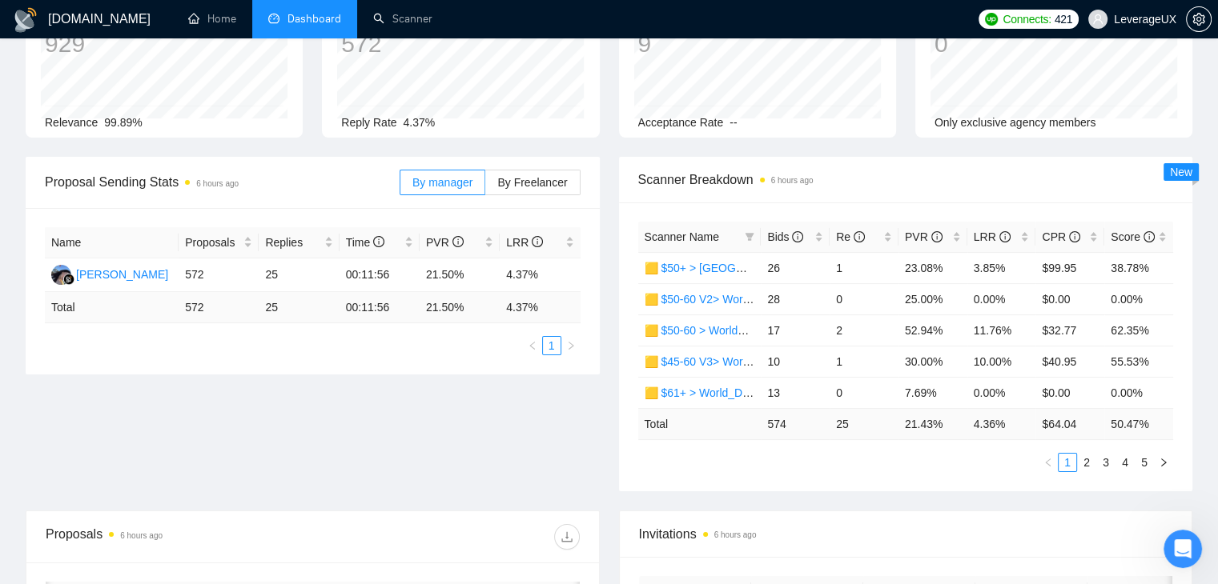
scroll to position [0, 0]
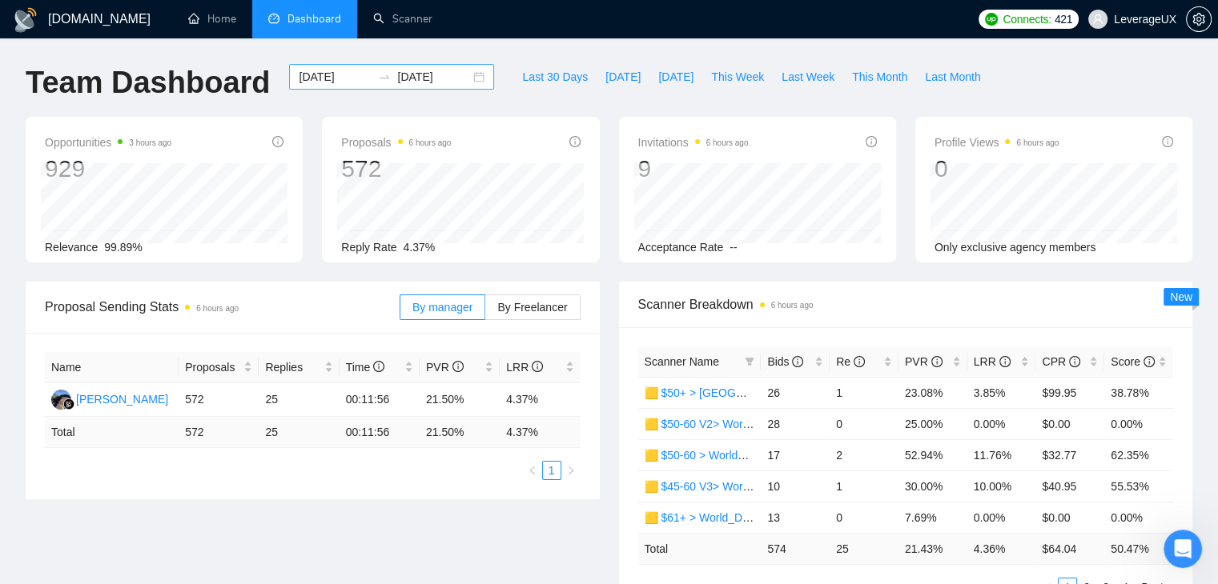
click at [458, 78] on div "[DATE] [DATE]" at bounding box center [391, 77] width 205 height 26
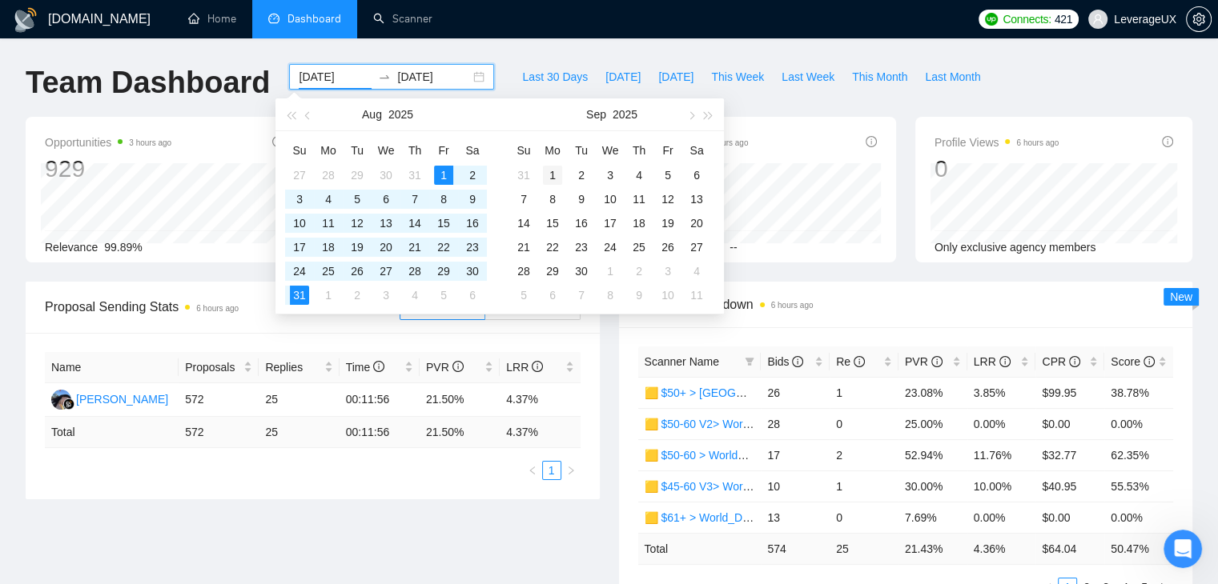
type input "[DATE]"
click at [554, 170] on div "1" at bounding box center [552, 175] width 19 height 19
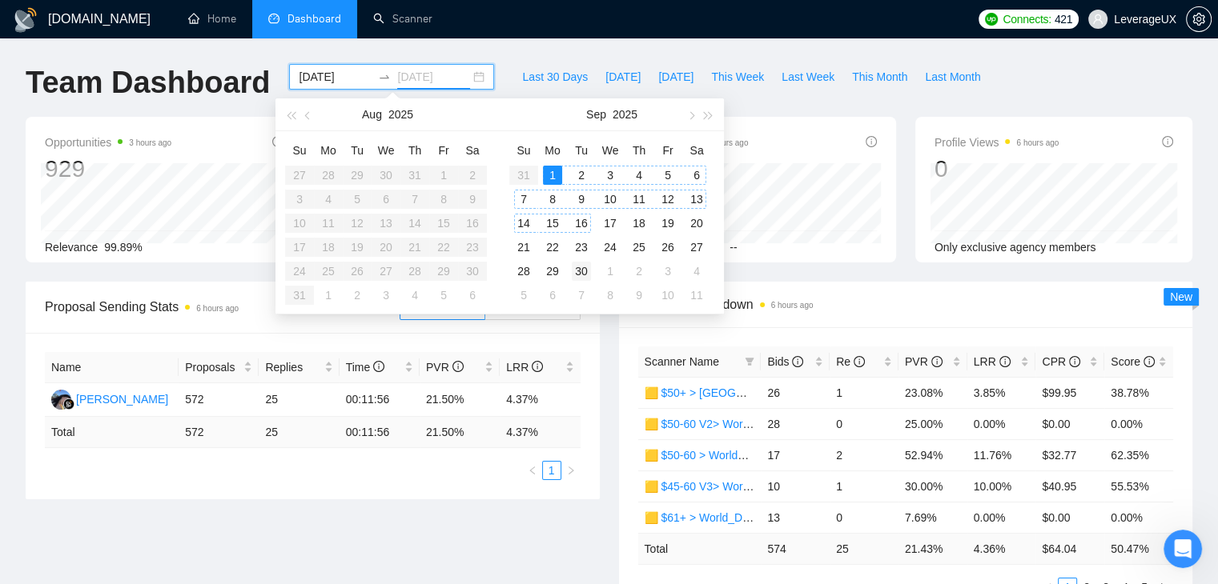
type input "[DATE]"
click at [580, 267] on div "30" at bounding box center [581, 271] width 19 height 19
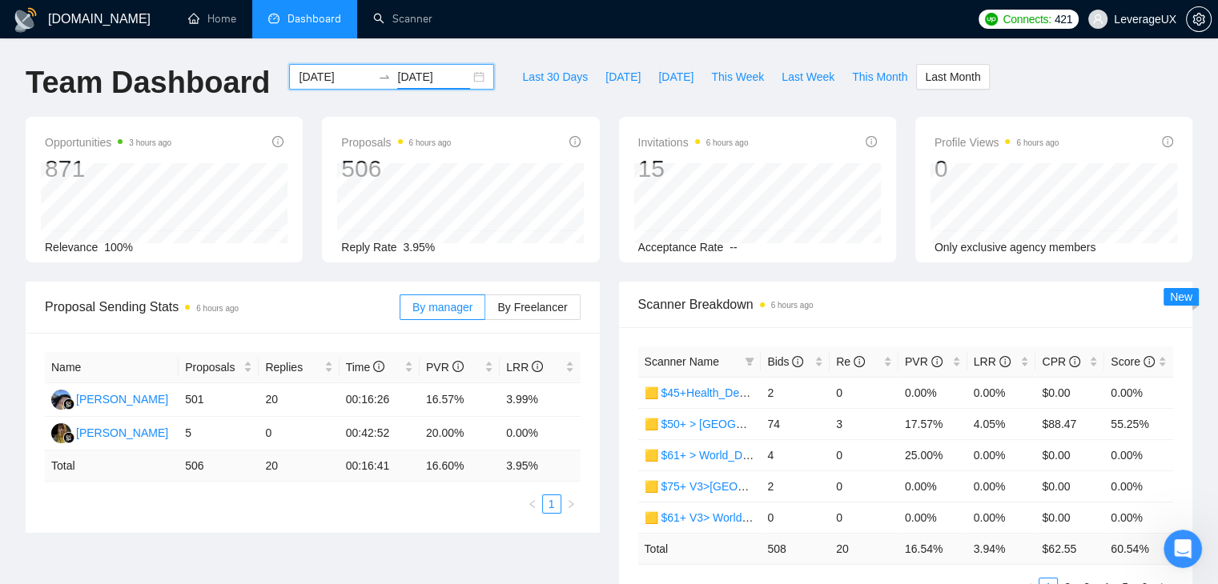
click at [470, 79] on div "[DATE] [DATE]" at bounding box center [391, 77] width 205 height 26
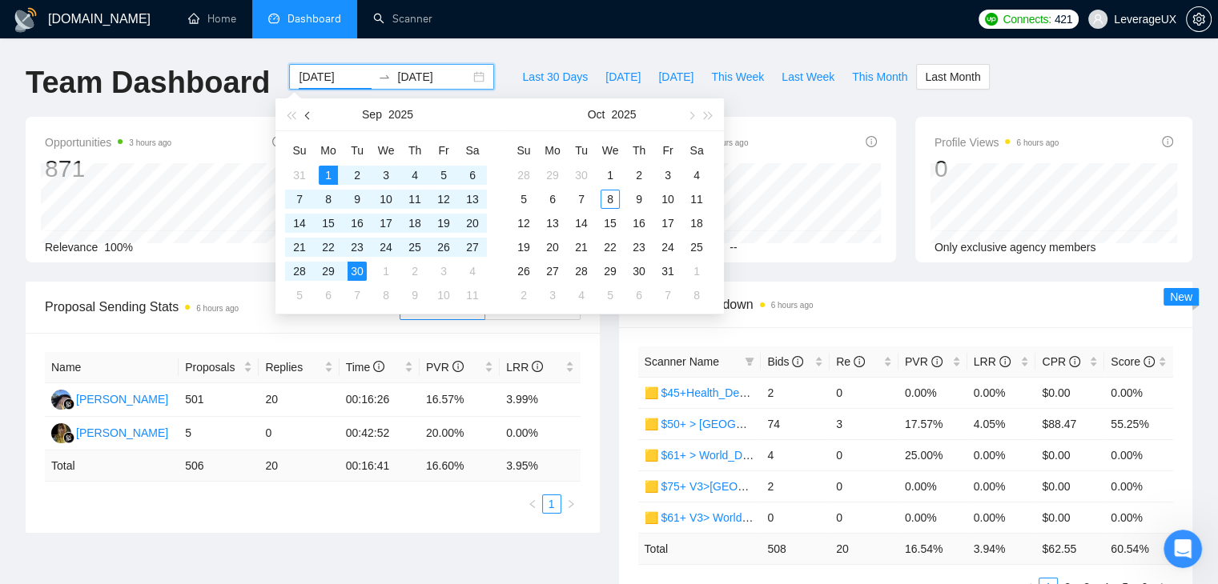
click at [311, 115] on span "button" at bounding box center [309, 115] width 8 height 8
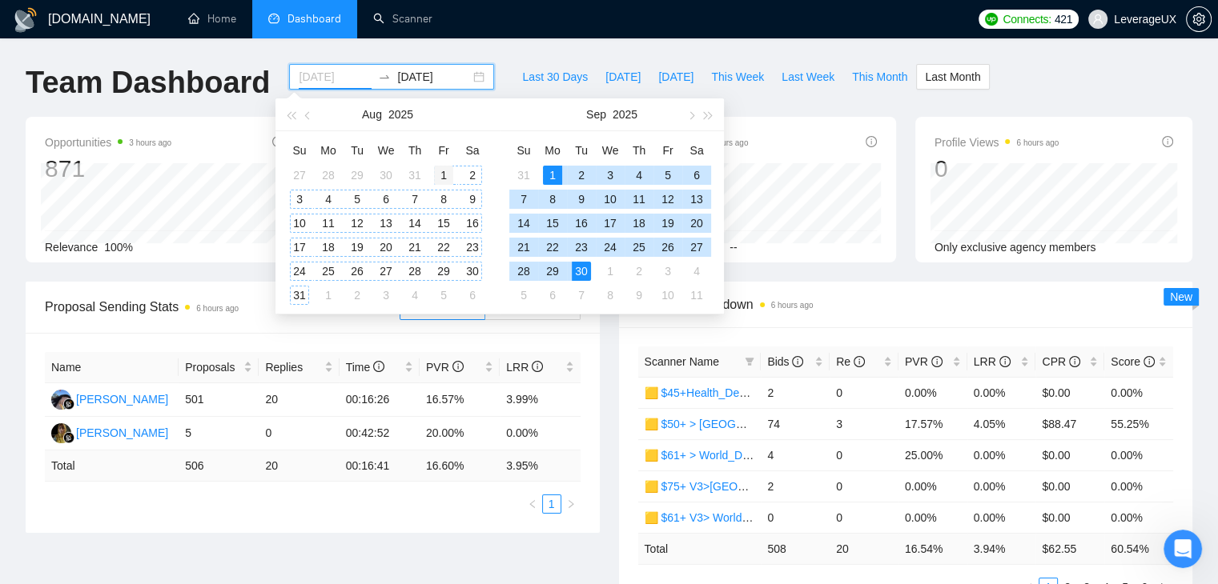
type input "[DATE]"
click at [437, 174] on div "1" at bounding box center [443, 175] width 19 height 19
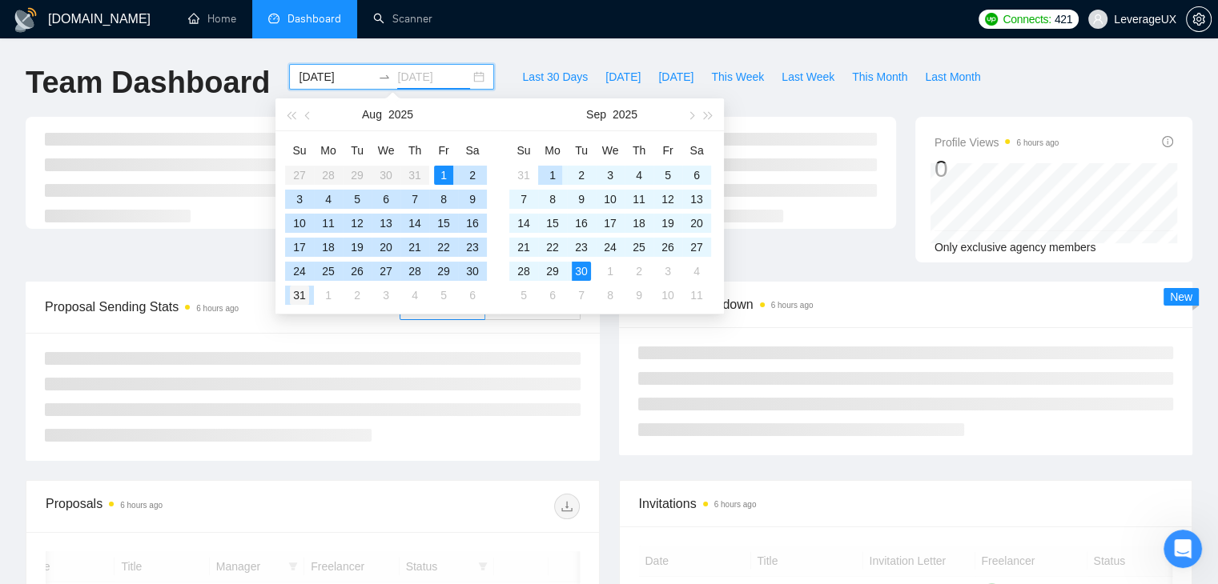
type input "[DATE]"
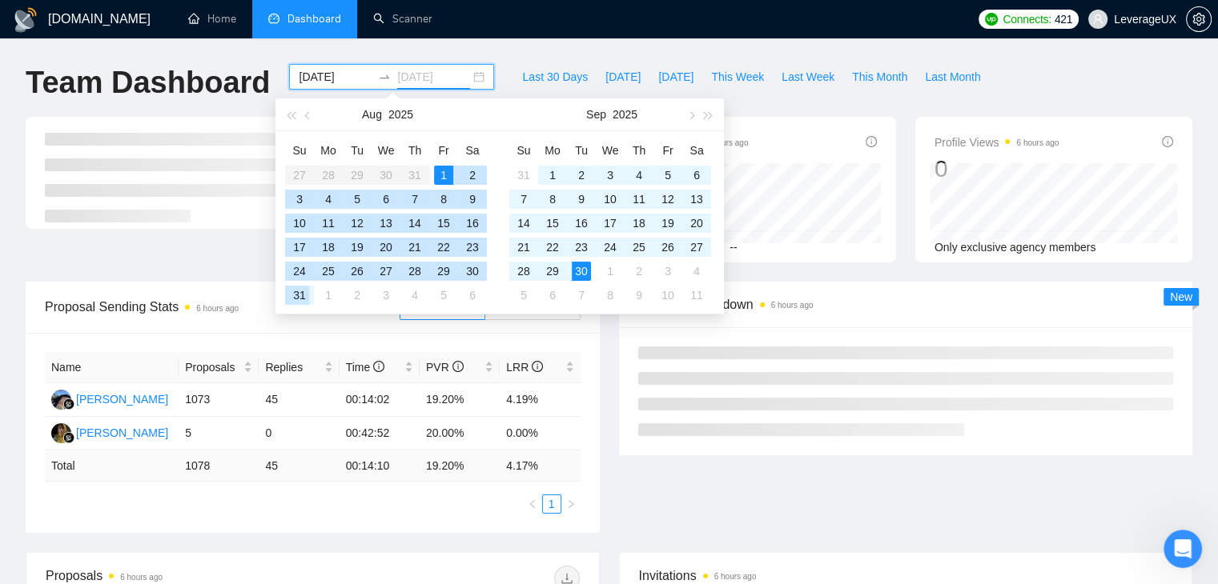
click at [299, 291] on div "31" at bounding box center [299, 295] width 19 height 19
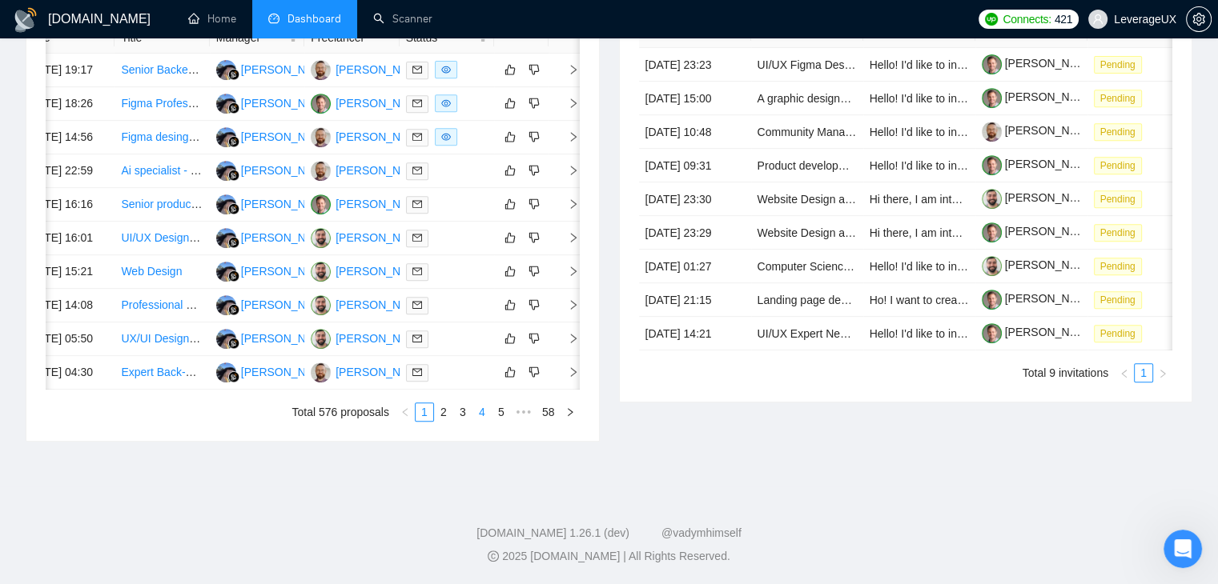
scroll to position [836, 0]
click at [464, 421] on link "3" at bounding box center [463, 413] width 18 height 18
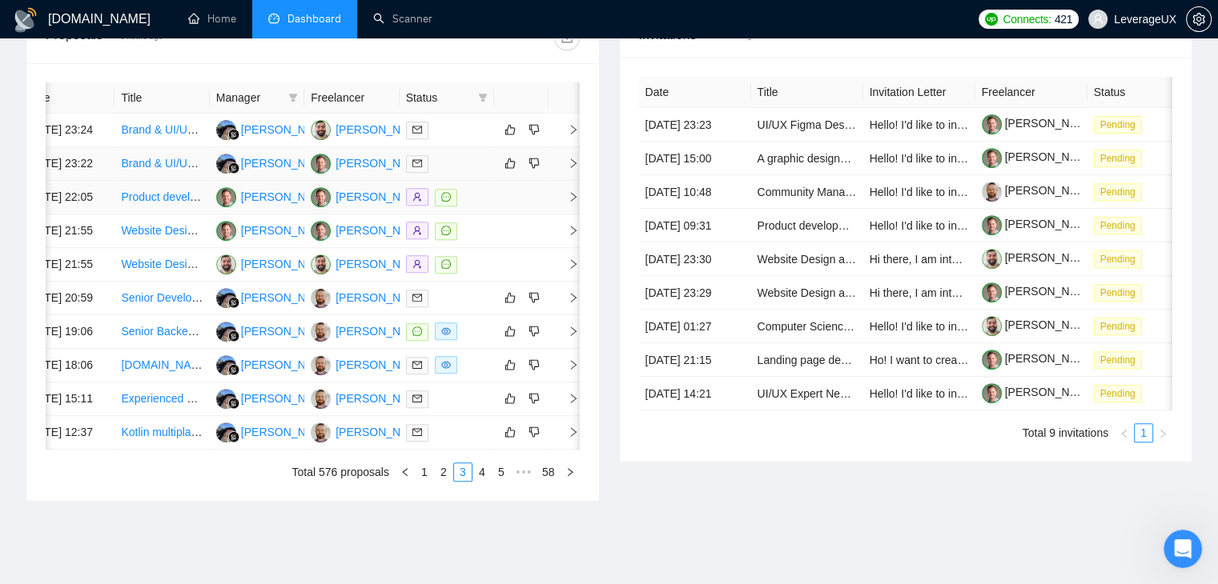
scroll to position [596, 0]
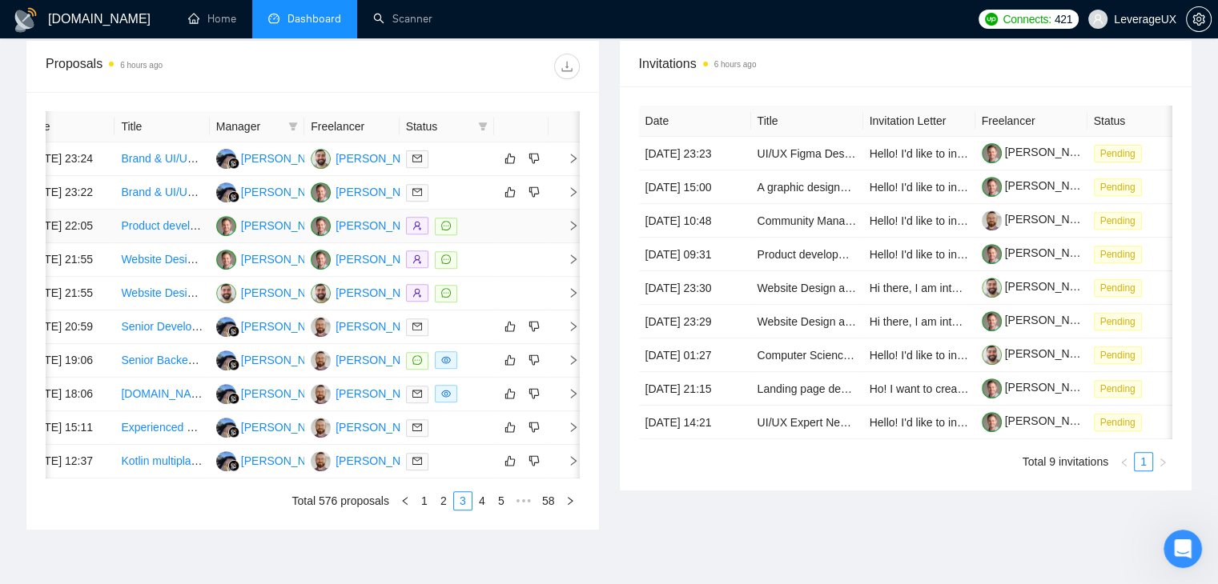
click at [574, 231] on icon "right" at bounding box center [573, 225] width 11 height 11
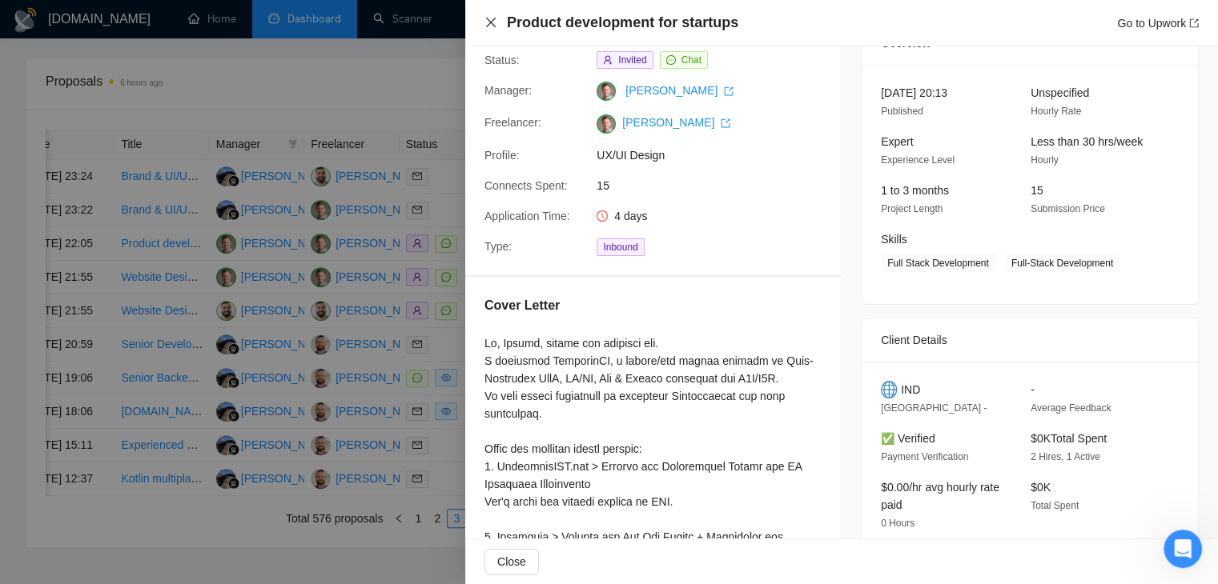
click at [484, 21] on icon "close" at bounding box center [490, 22] width 13 height 13
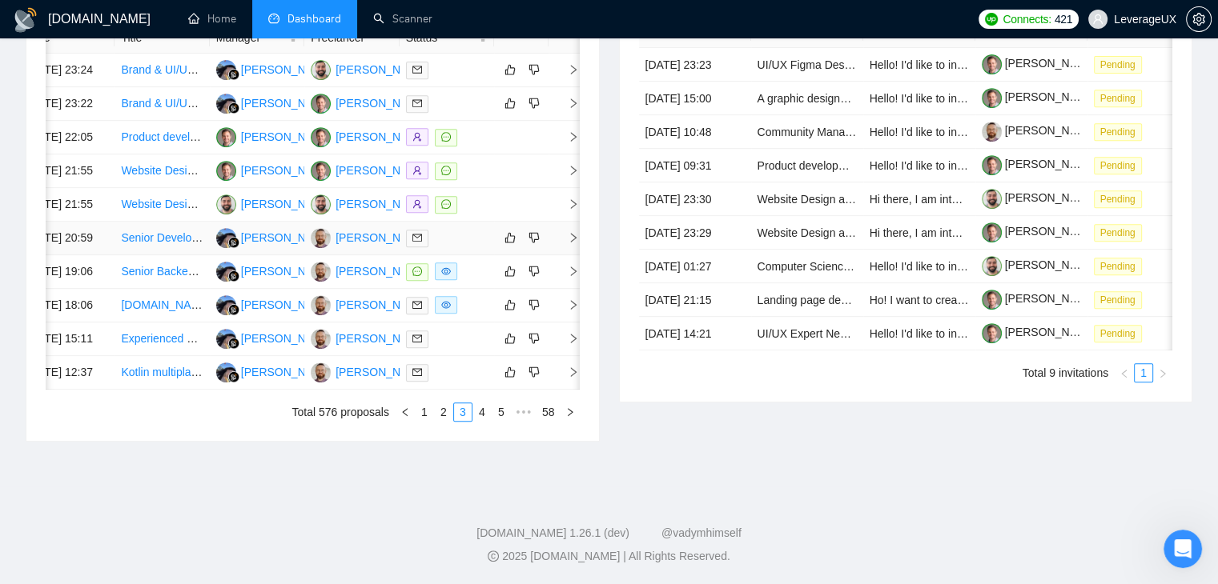
scroll to position [756, 0]
click at [478, 421] on link "4" at bounding box center [482, 413] width 18 height 18
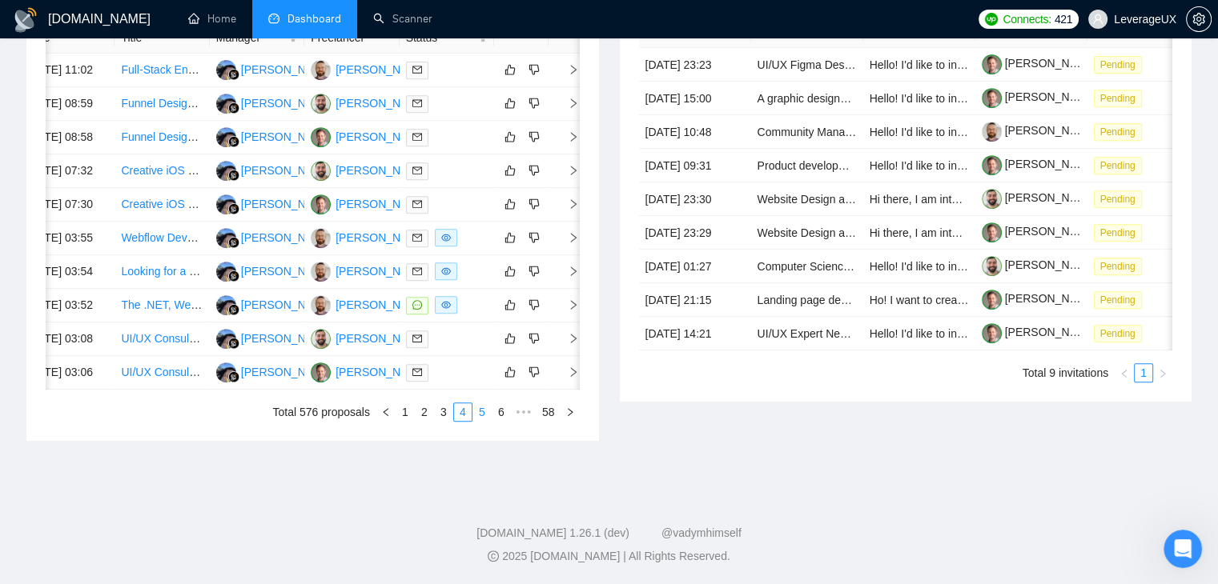
click at [484, 421] on link "5" at bounding box center [482, 413] width 18 height 18
click at [420, 421] on link "3" at bounding box center [425, 413] width 18 height 18
